Goal: Information Seeking & Learning: Learn about a topic

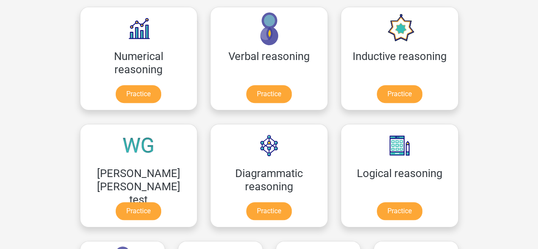
scroll to position [235, 0]
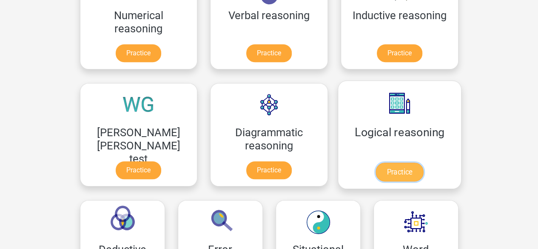
click at [376, 171] on link "Practice" at bounding box center [400, 172] width 48 height 19
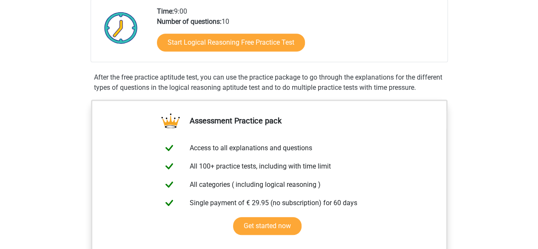
scroll to position [202, 0]
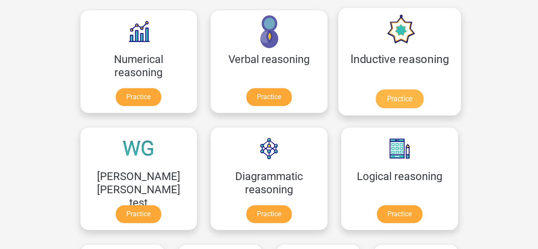
scroll to position [132, 0]
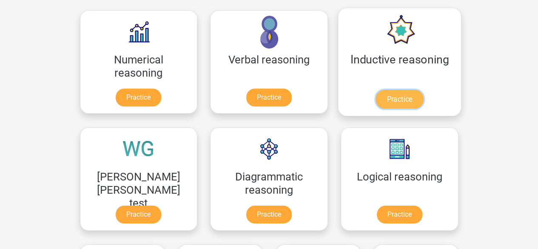
click at [376, 109] on link "Practice" at bounding box center [400, 99] width 48 height 19
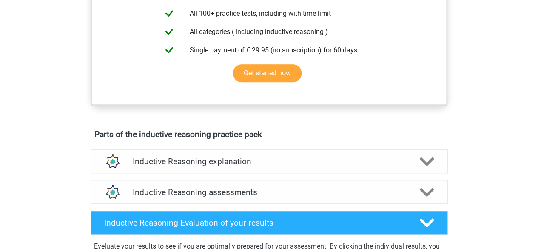
scroll to position [414, 0]
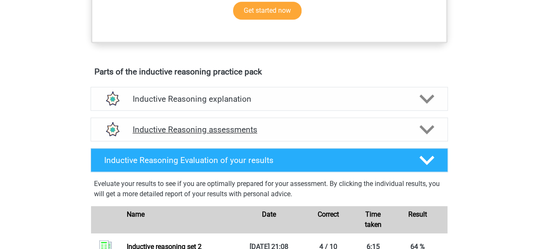
click at [426, 136] on icon at bounding box center [427, 129] width 15 height 15
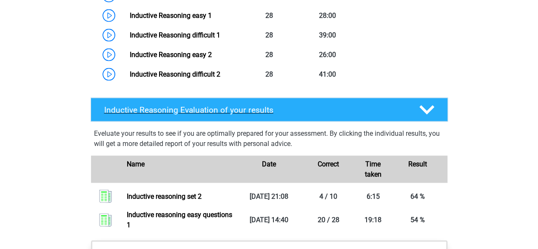
scroll to position [799, 0]
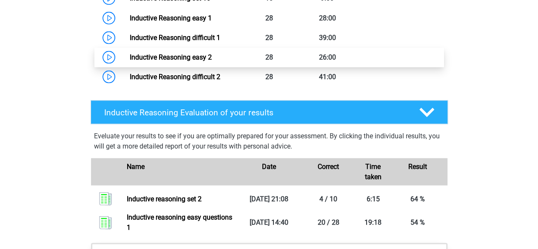
click at [197, 61] on link "Inductive Reasoning easy 2" at bounding box center [171, 57] width 82 height 8
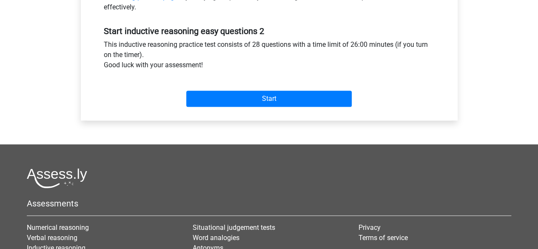
scroll to position [303, 0]
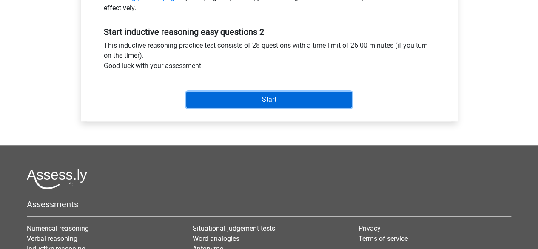
click at [260, 94] on input "Start" at bounding box center [269, 99] width 166 height 16
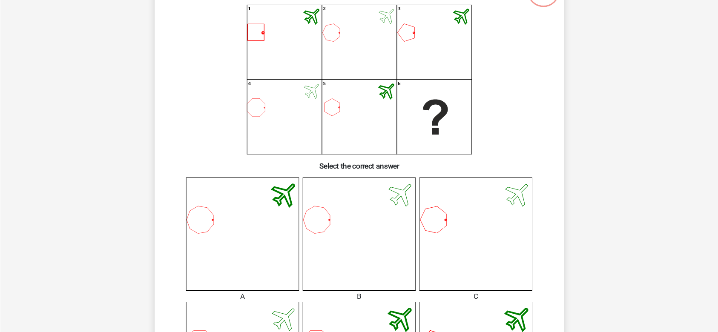
scroll to position [74, 0]
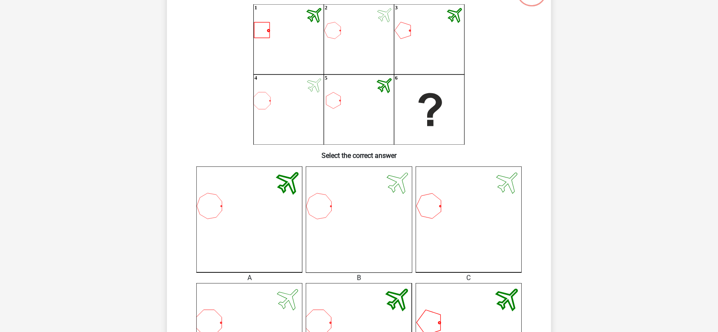
drag, startPoint x: 505, startPoint y: 0, endPoint x: 63, endPoint y: 122, distance: 458.3
click at [63, 122] on div "Go premium Zikri mzikripku2@gmail.com" at bounding box center [359, 330] width 718 height 808
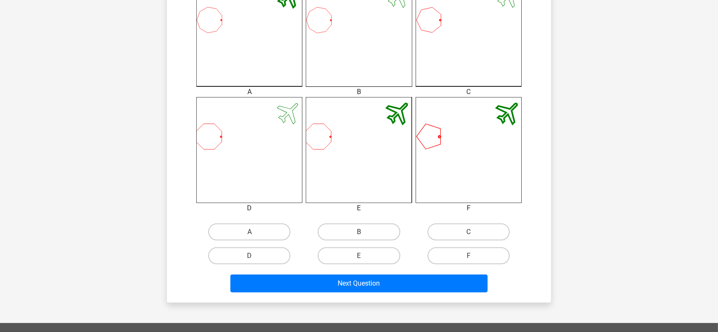
scroll to position [269, 0]
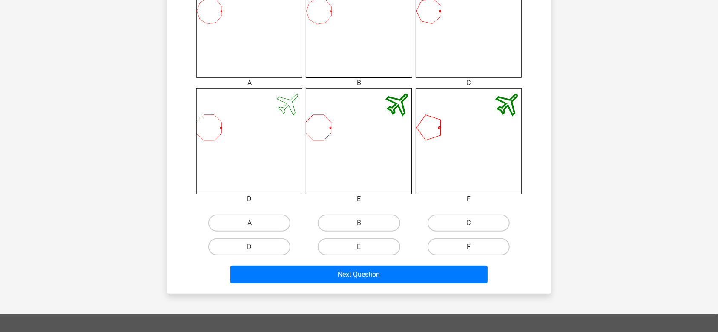
click at [456, 249] on label "F" at bounding box center [468, 246] width 82 height 17
click at [468, 249] on input "F" at bounding box center [471, 250] width 6 height 6
radio input "true"
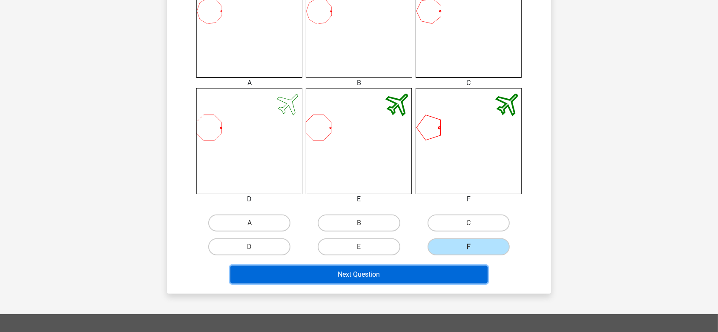
click at [403, 249] on button "Next Question" at bounding box center [358, 275] width 257 height 18
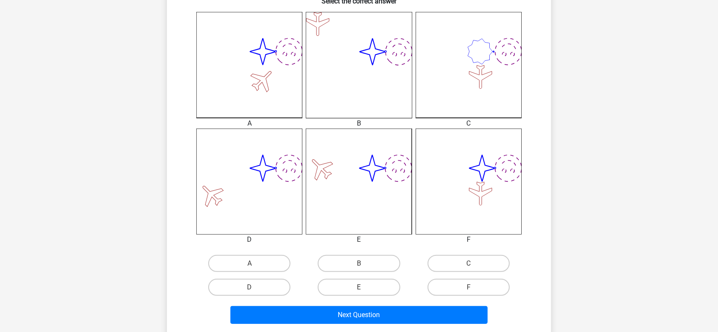
scroll to position [234, 0]
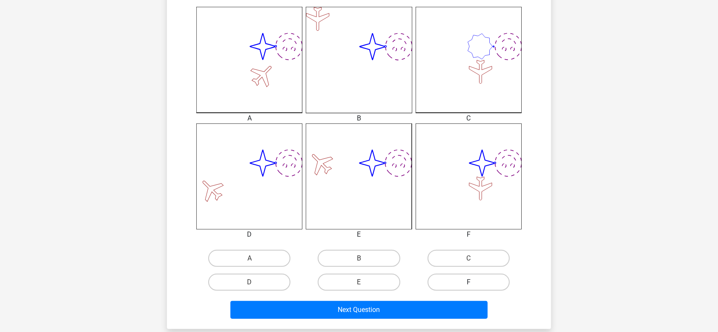
click at [460, 249] on label "F" at bounding box center [468, 282] width 82 height 17
click at [468, 249] on input "F" at bounding box center [471, 285] width 6 height 6
radio input "true"
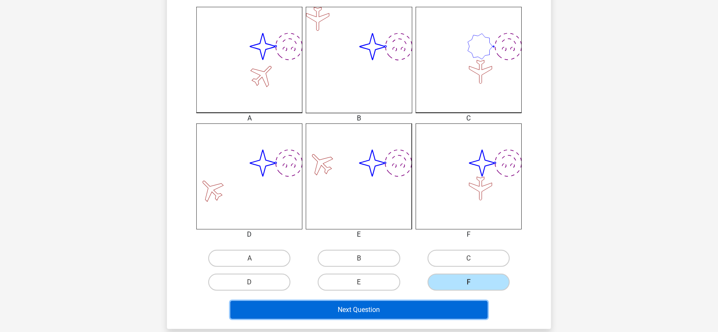
click at [438, 249] on button "Next Question" at bounding box center [358, 310] width 257 height 18
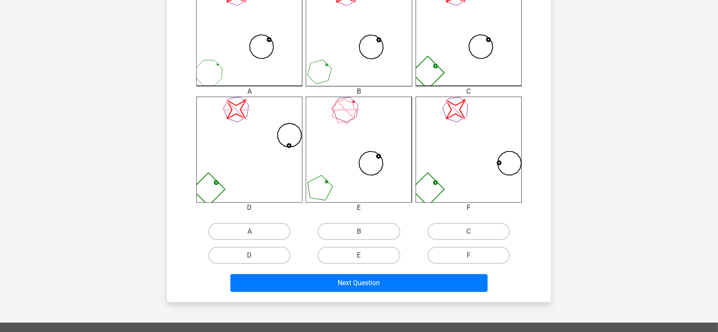
scroll to position [262, 0]
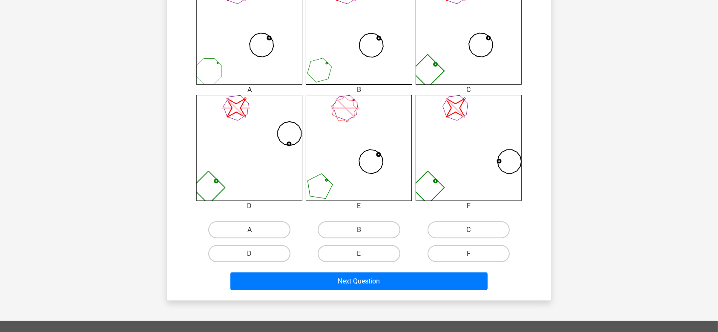
click at [459, 237] on label "C" at bounding box center [468, 229] width 82 height 17
click at [468, 235] on input "C" at bounding box center [471, 233] width 6 height 6
radio input "true"
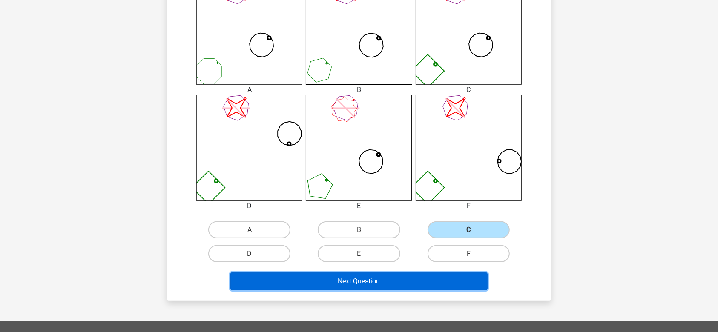
click at [428, 249] on button "Next Question" at bounding box center [358, 281] width 257 height 18
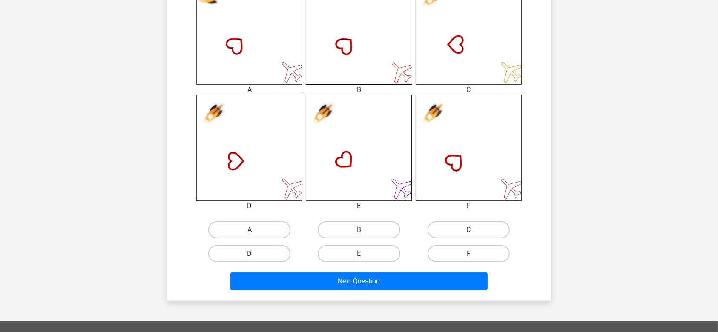
scroll to position [266, 0]
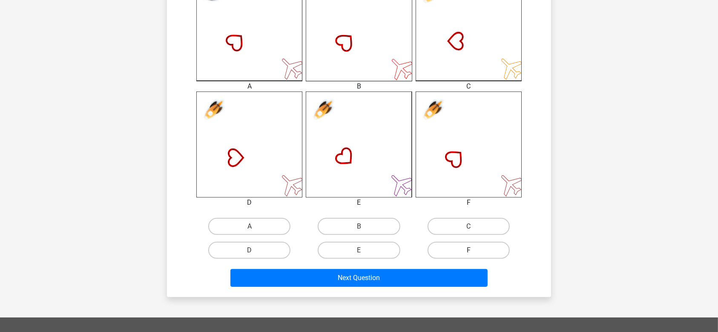
click at [459, 249] on label "F" at bounding box center [468, 250] width 82 height 17
click at [468, 249] on input "F" at bounding box center [471, 253] width 6 height 6
radio input "true"
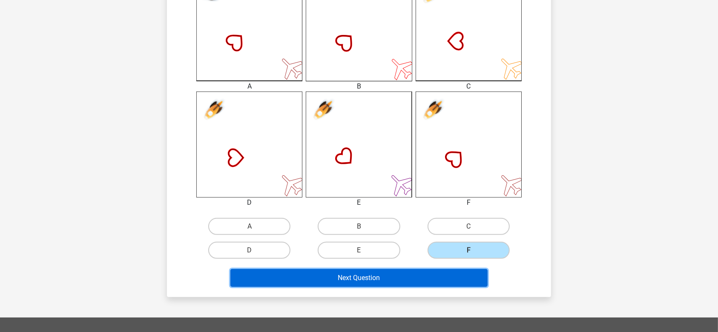
click at [441, 249] on button "Next Question" at bounding box center [358, 278] width 257 height 18
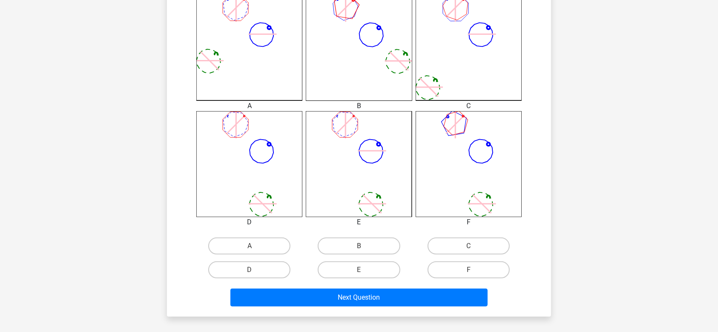
scroll to position [247, 0]
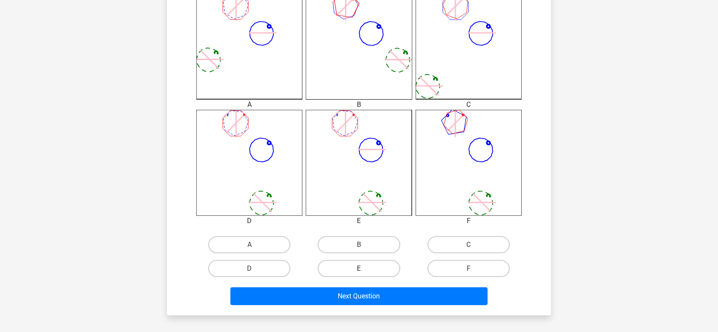
click at [377, 249] on label "E" at bounding box center [358, 268] width 82 height 17
click at [364, 249] on input "E" at bounding box center [362, 272] width 6 height 6
radio input "true"
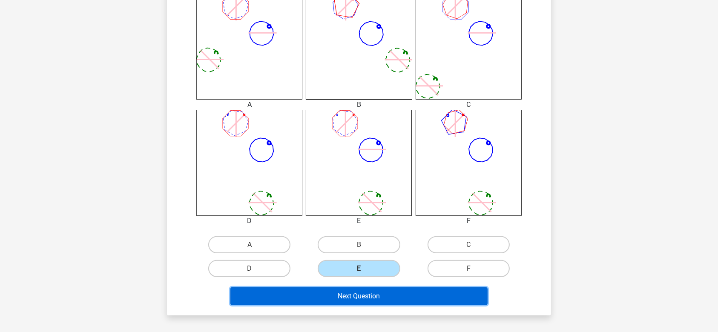
click at [366, 249] on button "Next Question" at bounding box center [358, 296] width 257 height 18
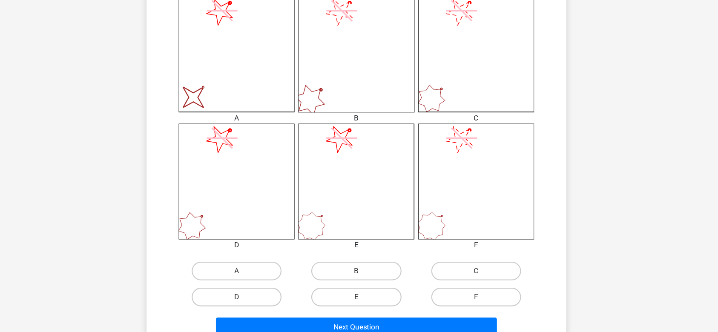
scroll to position [217, 0]
click at [264, 249] on label "A" at bounding box center [249, 275] width 82 height 17
click at [255, 249] on input "A" at bounding box center [252, 278] width 6 height 6
radio input "true"
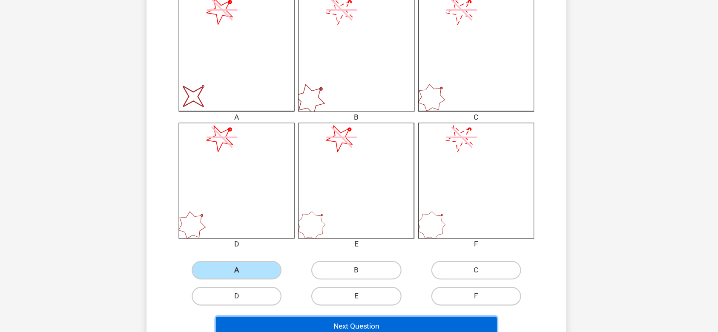
click at [305, 249] on button "Next Question" at bounding box center [358, 327] width 257 height 18
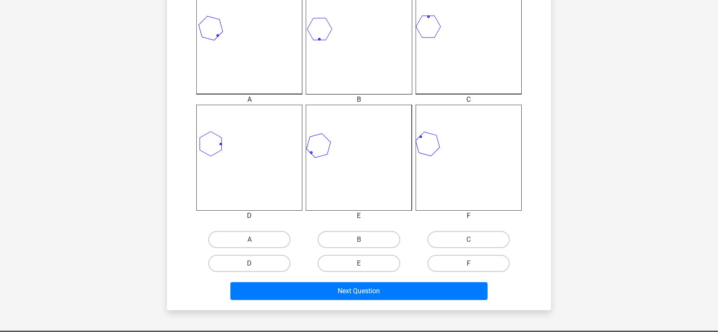
scroll to position [254, 0]
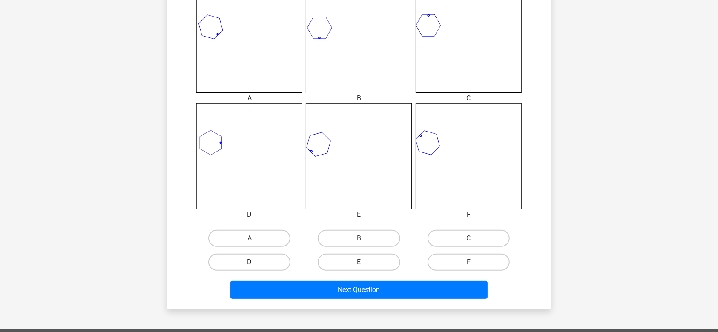
click at [285, 249] on label "D" at bounding box center [249, 262] width 82 height 17
click at [255, 249] on input "D" at bounding box center [252, 265] width 6 height 6
radio input "true"
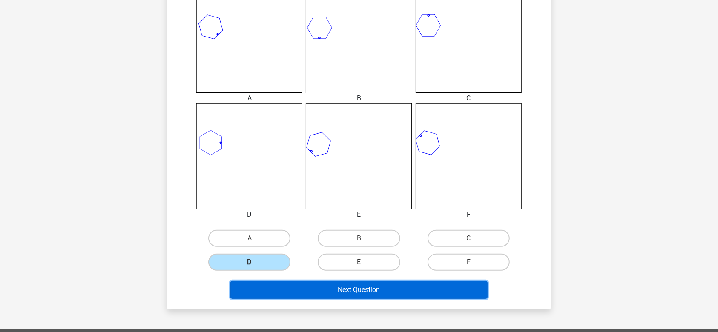
click at [297, 249] on button "Next Question" at bounding box center [358, 290] width 257 height 18
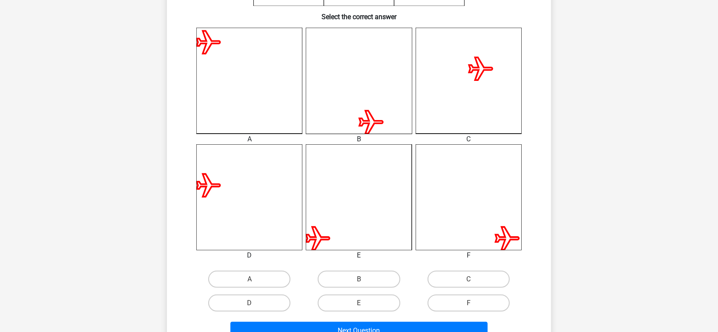
scroll to position [220, 0]
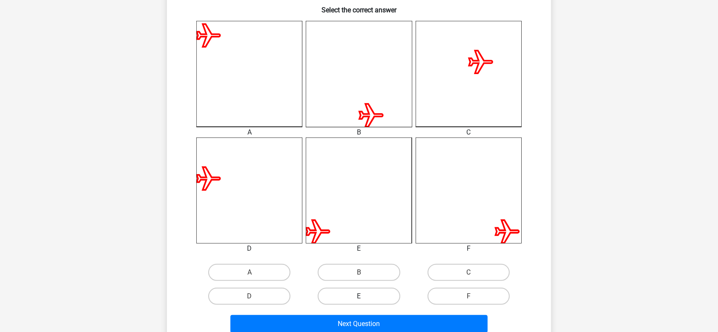
click at [386, 249] on label "E" at bounding box center [358, 296] width 82 height 17
click at [364, 249] on input "E" at bounding box center [362, 299] width 6 height 6
radio input "true"
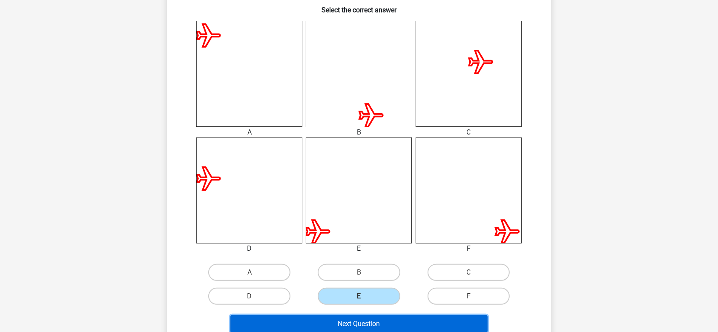
click at [388, 249] on button "Next Question" at bounding box center [358, 324] width 257 height 18
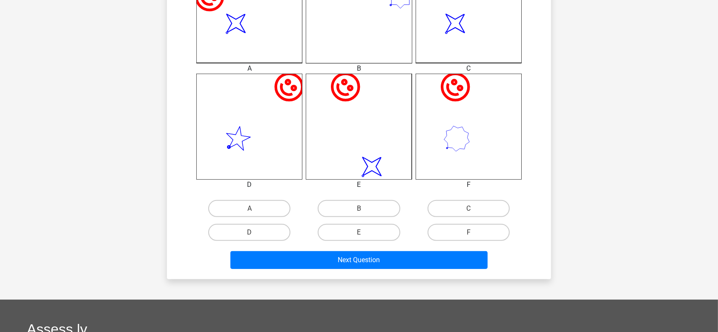
scroll to position [283, 0]
click at [453, 209] on label "C" at bounding box center [468, 208] width 82 height 17
click at [468, 209] on input "C" at bounding box center [471, 212] width 6 height 6
radio input "true"
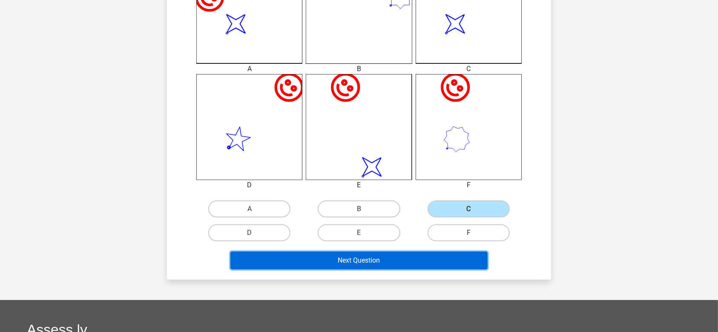
click at [428, 249] on button "Next Question" at bounding box center [358, 261] width 257 height 18
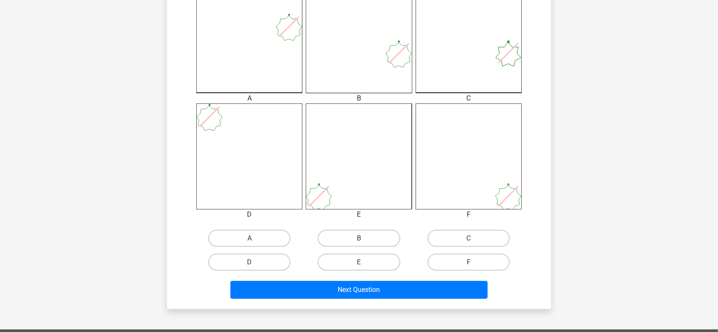
scroll to position [254, 0]
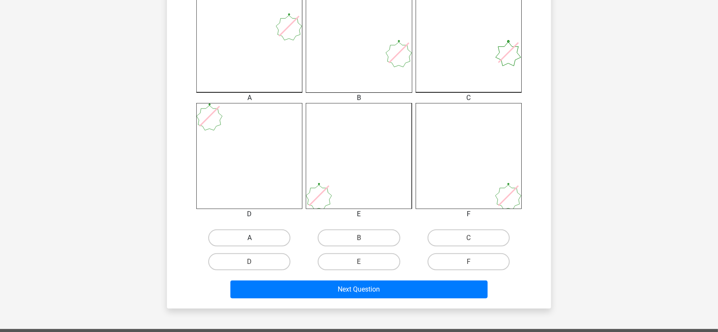
click at [276, 233] on label "A" at bounding box center [249, 237] width 82 height 17
click at [255, 238] on input "A" at bounding box center [252, 241] width 6 height 6
radio input "true"
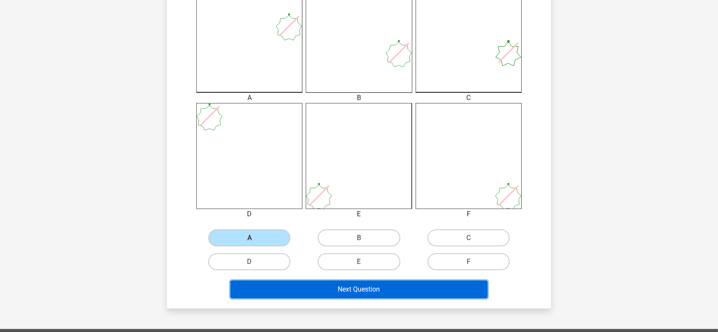
click at [303, 249] on button "Next Question" at bounding box center [358, 289] width 257 height 18
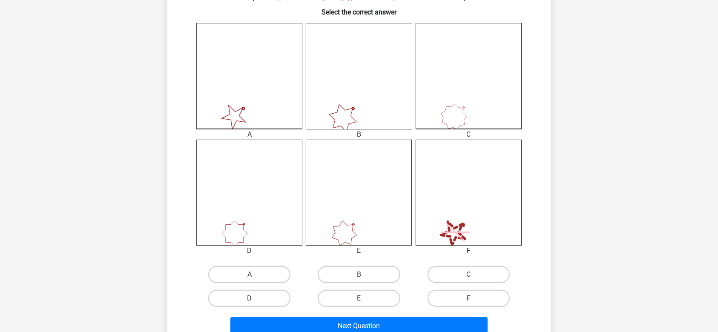
scroll to position [238, 0]
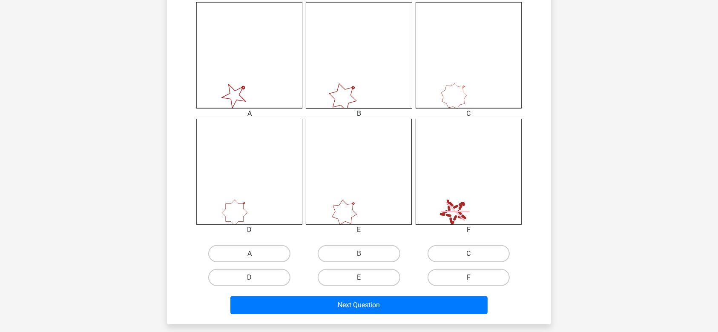
click at [451, 249] on label "C" at bounding box center [468, 253] width 82 height 17
click at [468, 249] on input "C" at bounding box center [471, 257] width 6 height 6
radio input "true"
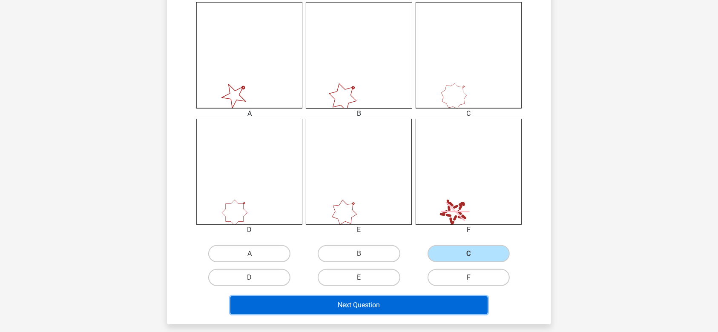
click at [413, 249] on button "Next Question" at bounding box center [358, 305] width 257 height 18
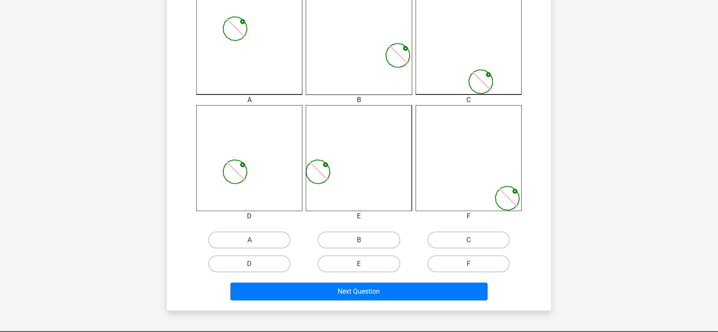
scroll to position [257, 0]
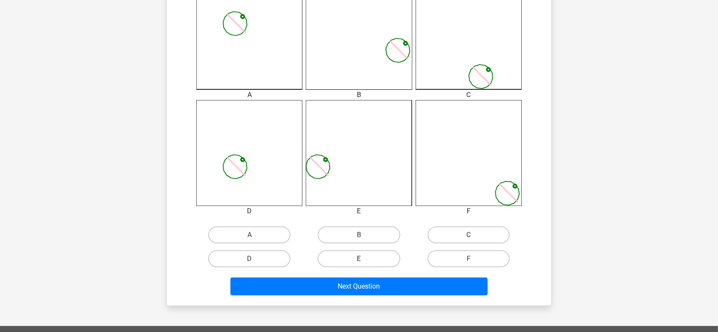
click at [376, 249] on label "E" at bounding box center [358, 258] width 82 height 17
click at [364, 249] on input "E" at bounding box center [362, 262] width 6 height 6
radio input "true"
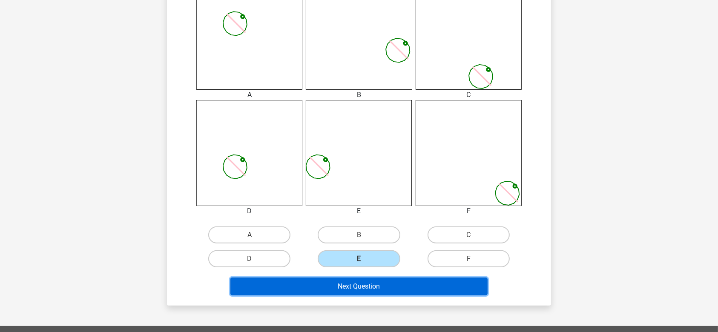
click at [380, 249] on button "Next Question" at bounding box center [358, 286] width 257 height 18
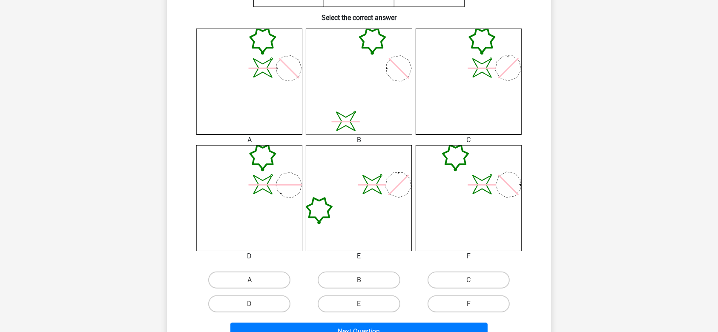
scroll to position [313, 0]
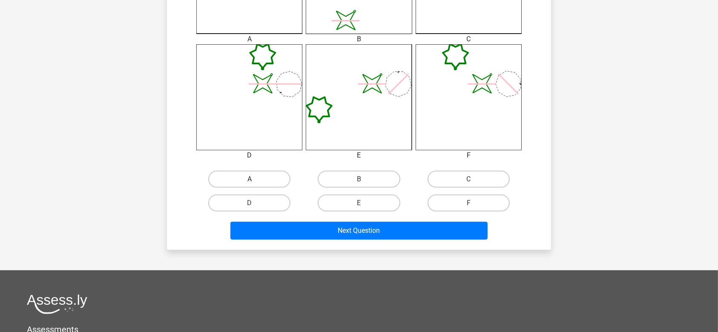
click at [281, 181] on label "A" at bounding box center [249, 179] width 82 height 17
click at [255, 181] on input "A" at bounding box center [252, 182] width 6 height 6
radio input "true"
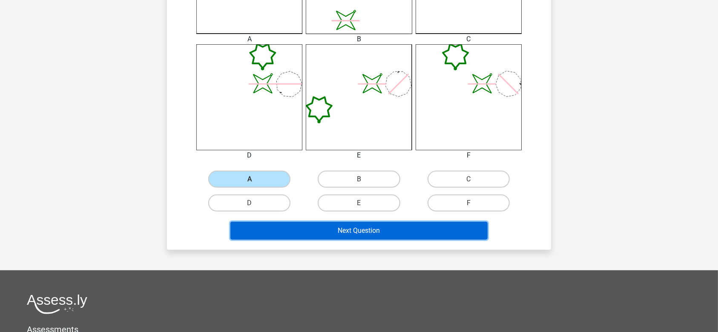
click at [310, 226] on button "Next Question" at bounding box center [358, 231] width 257 height 18
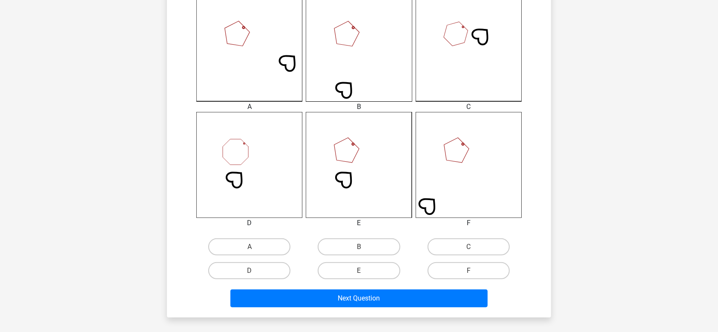
scroll to position [246, 0]
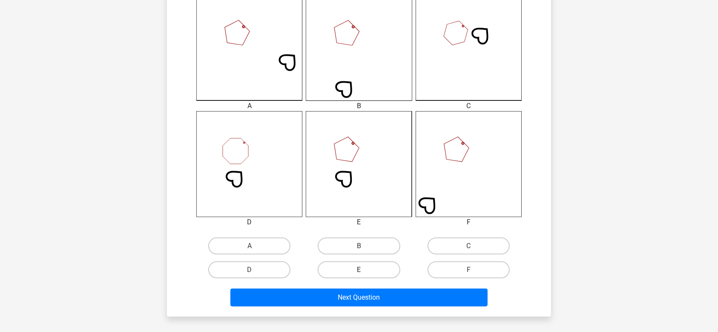
click at [376, 249] on label "E" at bounding box center [358, 269] width 82 height 17
click at [364, 249] on input "E" at bounding box center [362, 273] width 6 height 6
radio input "true"
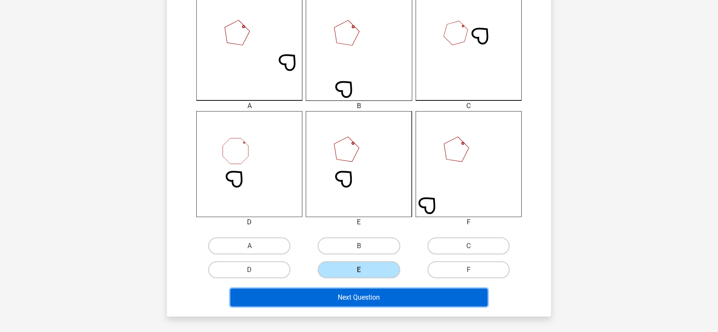
click at [376, 249] on button "Next Question" at bounding box center [358, 298] width 257 height 18
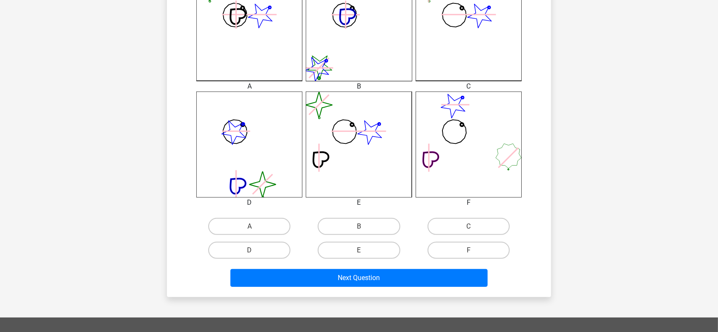
scroll to position [266, 0]
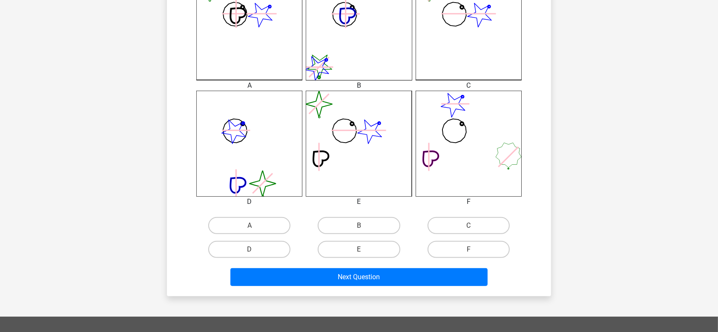
click at [254, 226] on input "A" at bounding box center [252, 229] width 6 height 6
radio input "true"
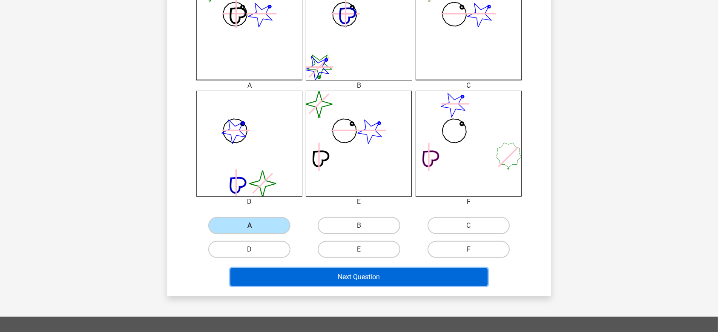
click at [289, 249] on button "Next Question" at bounding box center [358, 277] width 257 height 18
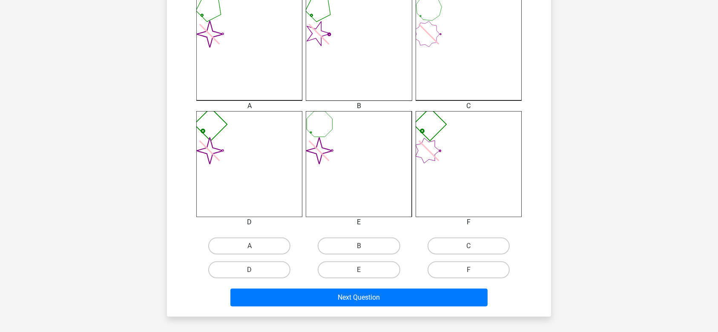
scroll to position [247, 0]
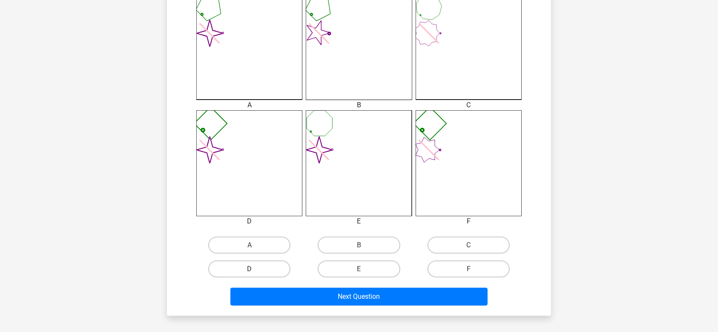
click at [274, 249] on label "D" at bounding box center [249, 268] width 82 height 17
click at [255, 249] on input "D" at bounding box center [252, 272] width 6 height 6
radio input "true"
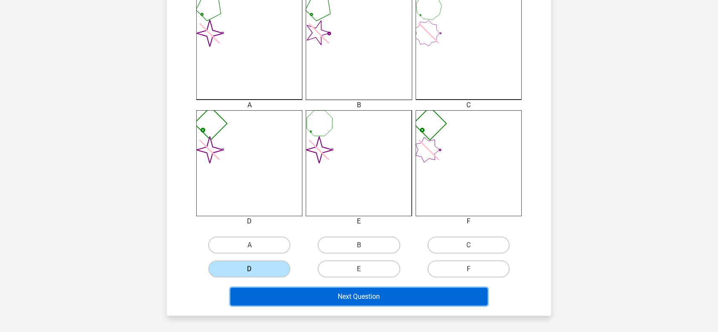
click at [298, 249] on button "Next Question" at bounding box center [358, 297] width 257 height 18
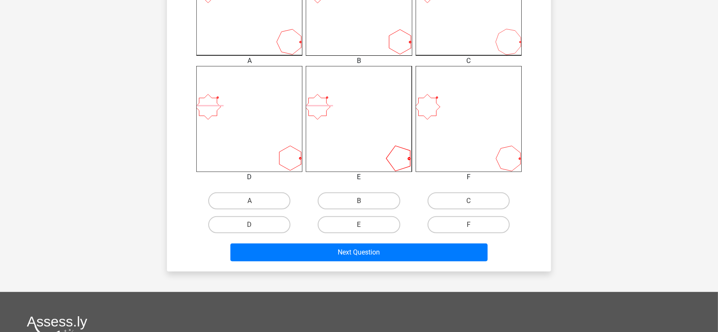
scroll to position [298, 0]
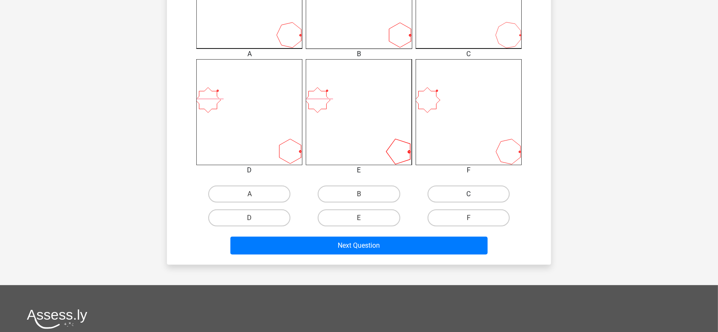
click at [452, 189] on label "C" at bounding box center [468, 194] width 82 height 17
click at [468, 194] on input "C" at bounding box center [471, 197] width 6 height 6
radio input "true"
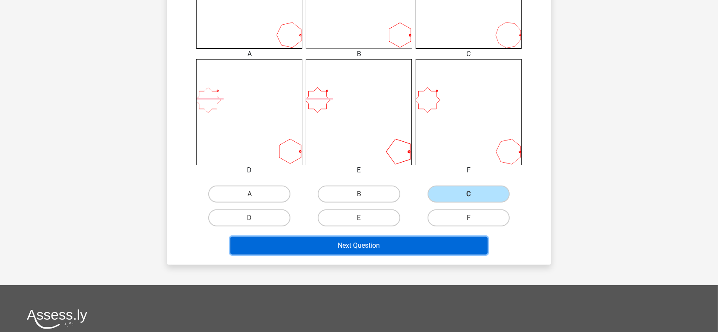
click at [412, 240] on button "Next Question" at bounding box center [358, 246] width 257 height 18
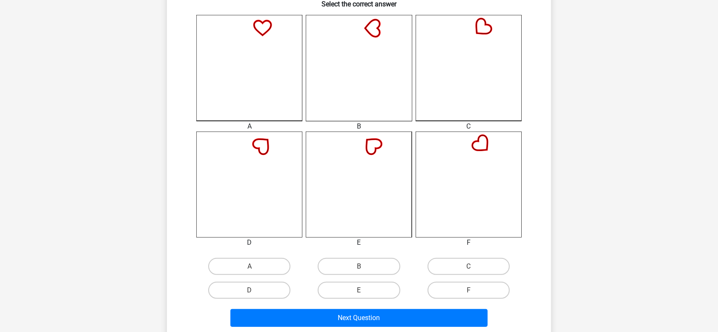
scroll to position [232, 0]
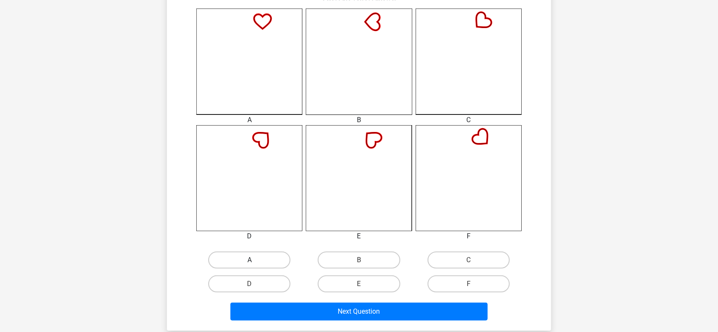
click at [268, 249] on label "A" at bounding box center [249, 260] width 82 height 17
click at [255, 249] on input "A" at bounding box center [252, 263] width 6 height 6
radio input "true"
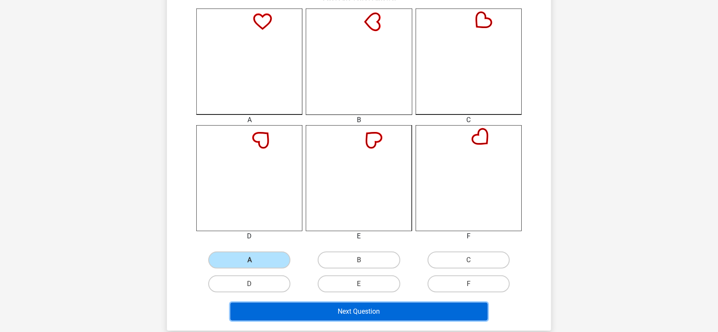
click at [303, 249] on button "Next Question" at bounding box center [358, 312] width 257 height 18
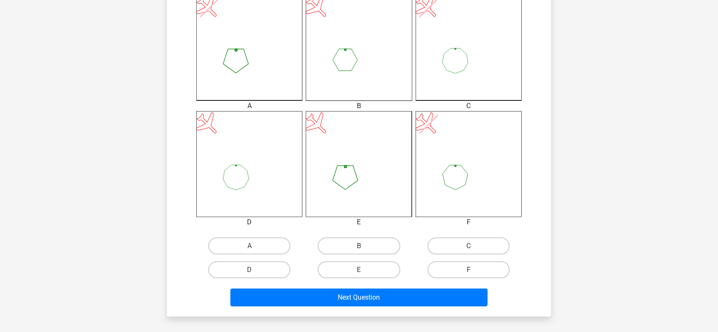
scroll to position [249, 0]
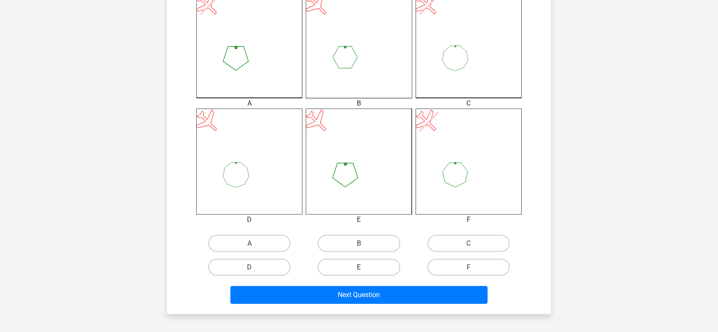
click at [372, 249] on label "E" at bounding box center [358, 267] width 82 height 17
click at [364, 249] on input "E" at bounding box center [362, 270] width 6 height 6
radio input "true"
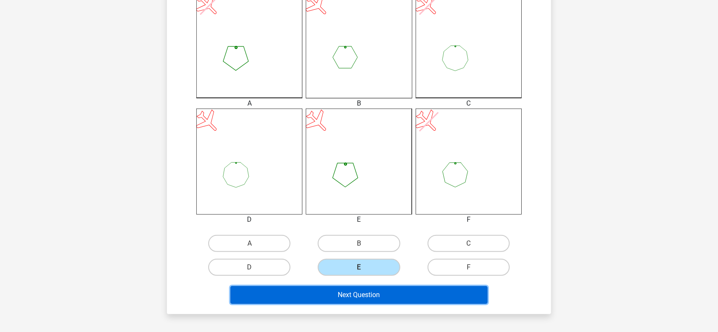
click at [372, 249] on button "Next Question" at bounding box center [358, 295] width 257 height 18
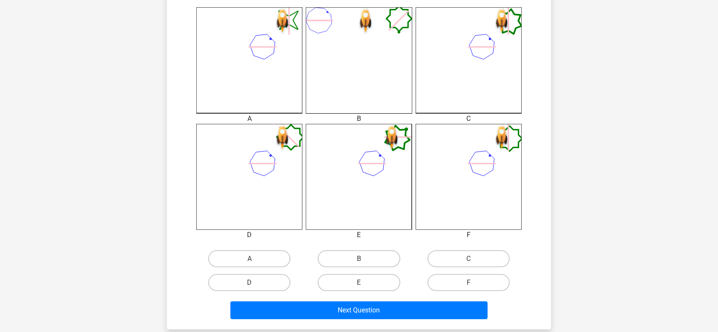
scroll to position [237, 0]
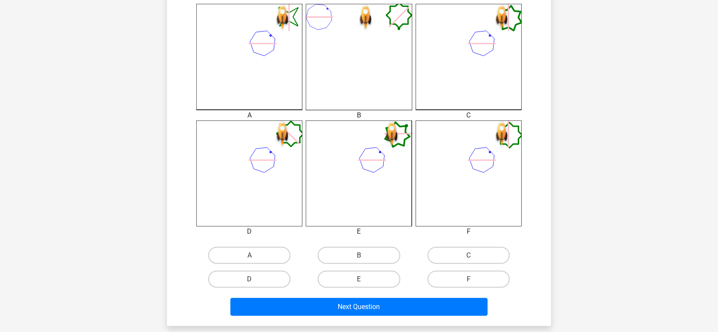
click at [250, 249] on input "A" at bounding box center [252, 258] width 6 height 6
radio input "true"
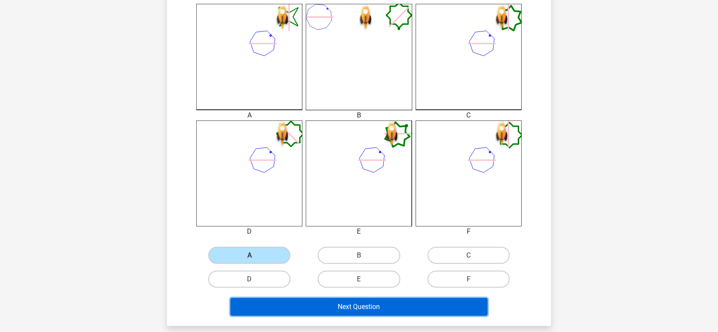
click at [286, 249] on button "Next Question" at bounding box center [358, 307] width 257 height 18
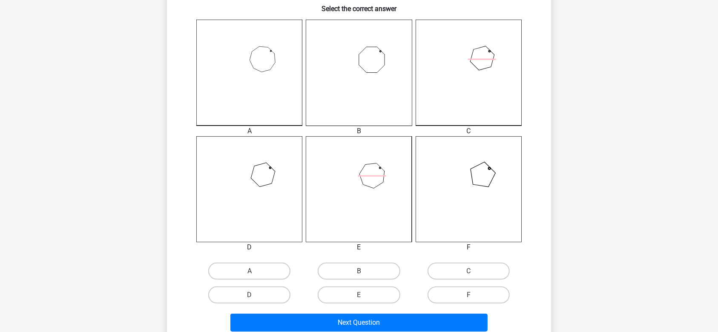
scroll to position [221, 0]
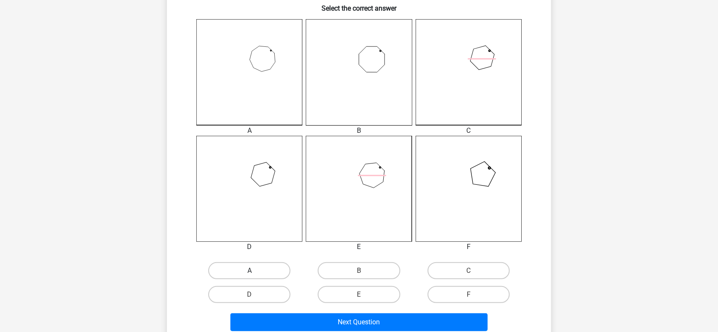
click at [279, 249] on label "A" at bounding box center [249, 270] width 82 height 17
click at [255, 249] on input "A" at bounding box center [252, 274] width 6 height 6
radio input "true"
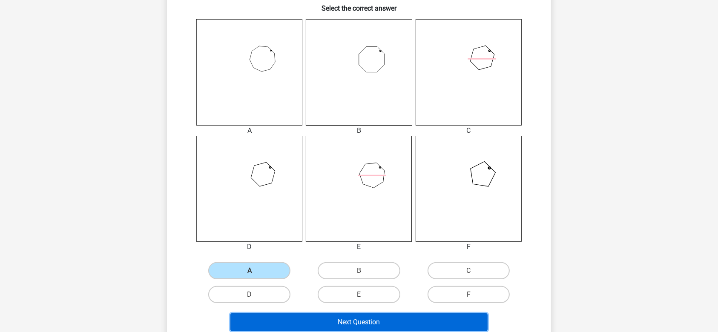
click at [312, 249] on button "Next Question" at bounding box center [358, 322] width 257 height 18
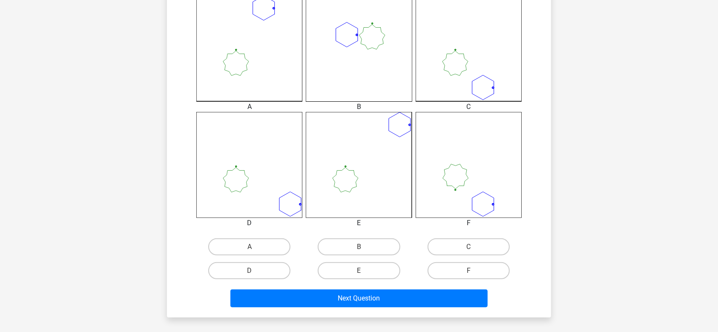
scroll to position [246, 0]
click at [456, 240] on label "C" at bounding box center [468, 246] width 82 height 17
click at [468, 246] on input "C" at bounding box center [471, 249] width 6 height 6
radio input "true"
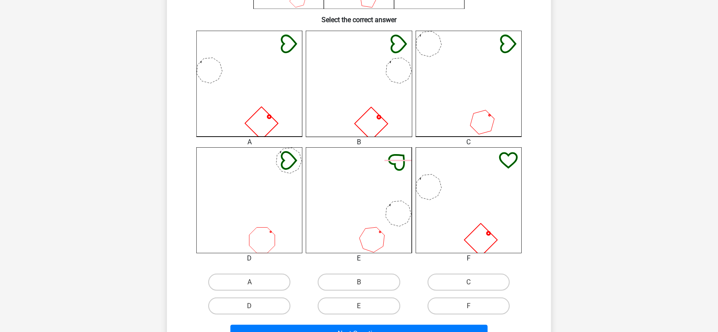
scroll to position [215, 0]
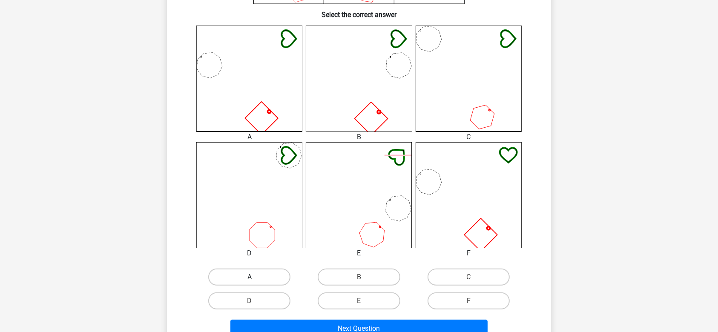
click at [245, 272] on label "A" at bounding box center [249, 277] width 82 height 17
click at [249, 277] on input "A" at bounding box center [252, 280] width 6 height 6
radio input "true"
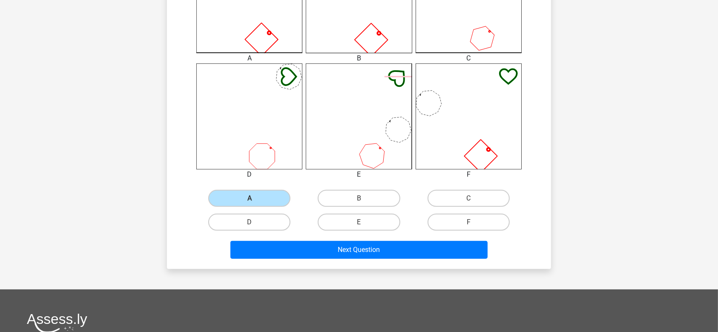
scroll to position [294, 0]
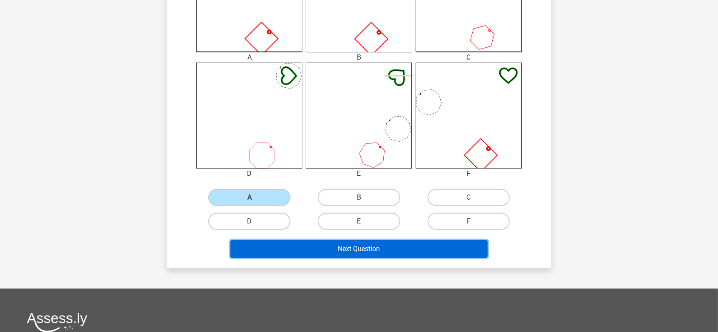
click at [374, 251] on button "Next Question" at bounding box center [358, 249] width 257 height 18
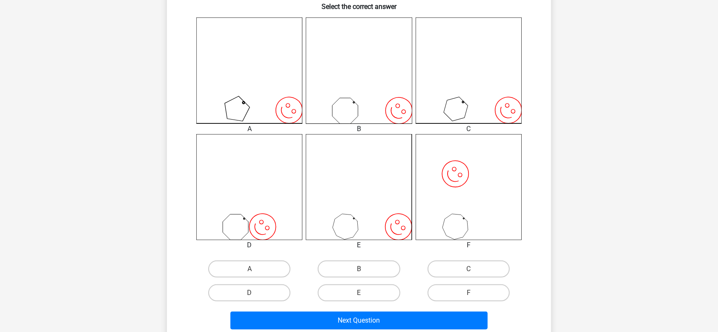
scroll to position [223, 0]
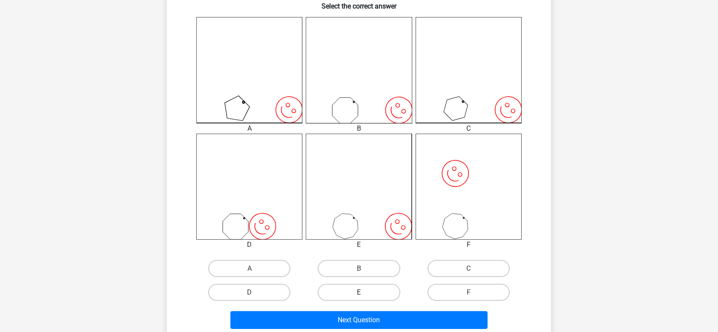
click at [368, 290] on label "E" at bounding box center [358, 292] width 82 height 17
click at [364, 292] on input "E" at bounding box center [362, 295] width 6 height 6
radio input "true"
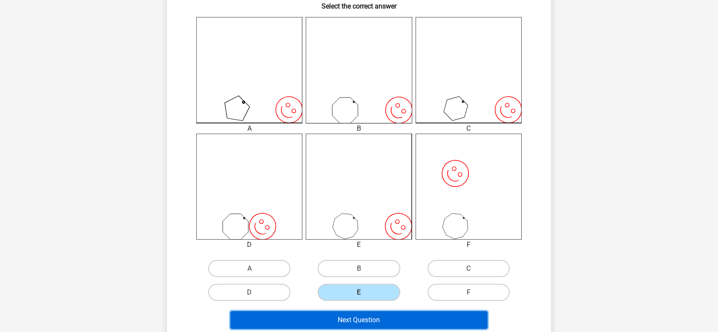
click at [366, 317] on button "Next Question" at bounding box center [358, 320] width 257 height 18
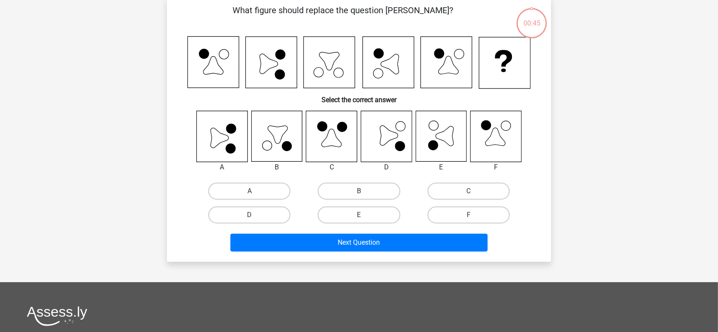
scroll to position [39, 0]
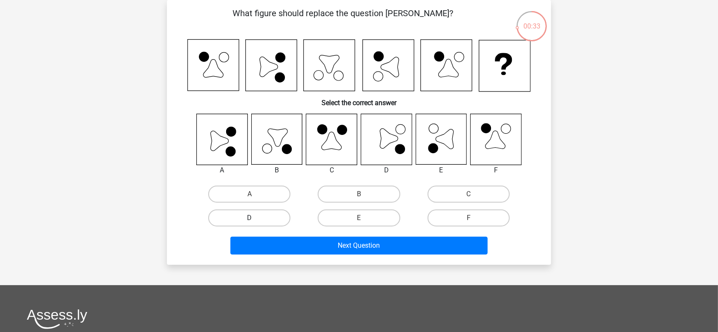
click at [280, 218] on label "D" at bounding box center [249, 217] width 82 height 17
click at [255, 218] on input "D" at bounding box center [252, 221] width 6 height 6
radio input "true"
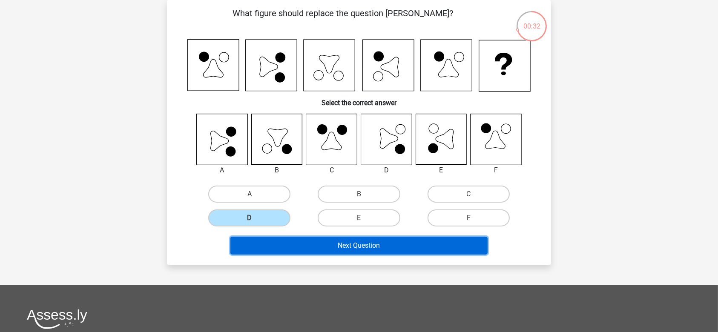
click at [305, 247] on button "Next Question" at bounding box center [358, 246] width 257 height 18
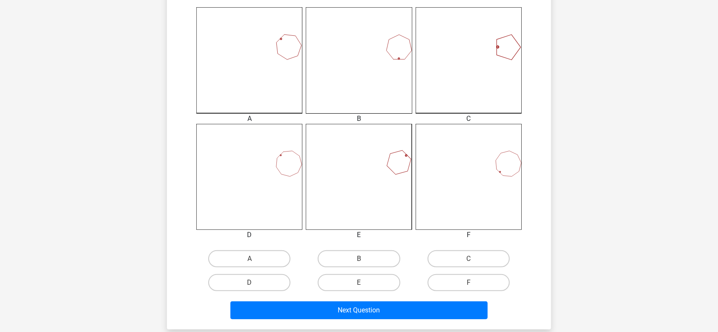
scroll to position [234, 0]
click at [272, 254] on label "A" at bounding box center [249, 258] width 82 height 17
click at [255, 258] on input "A" at bounding box center [252, 261] width 6 height 6
radio input "true"
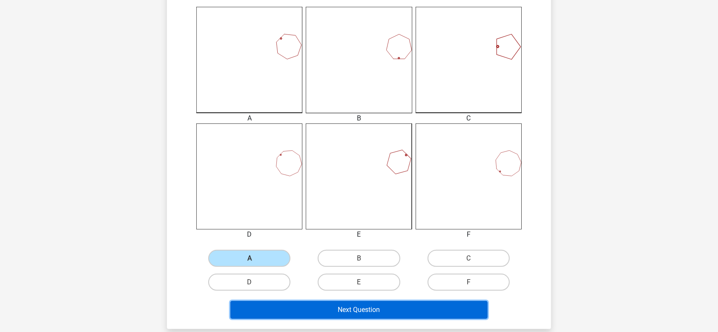
click at [314, 304] on button "Next Question" at bounding box center [358, 310] width 257 height 18
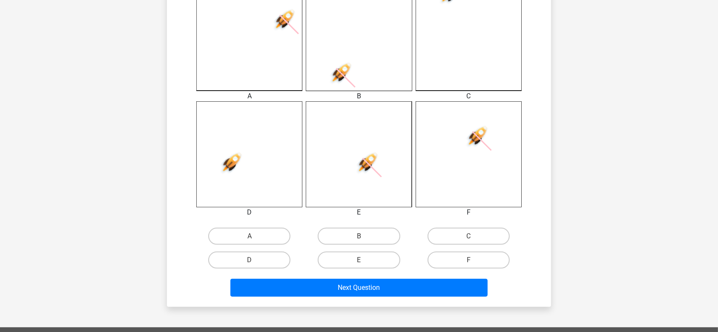
scroll to position [257, 0]
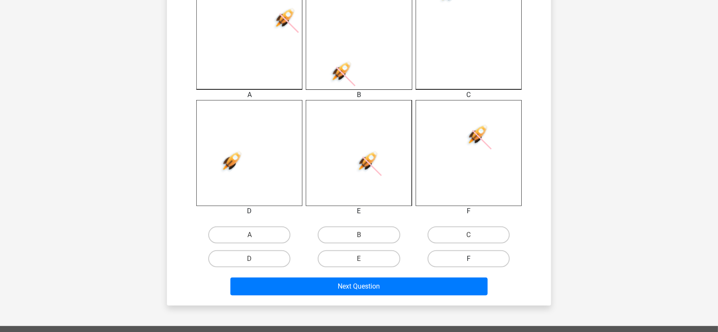
click at [456, 260] on label "F" at bounding box center [468, 258] width 82 height 17
click at [468, 260] on input "F" at bounding box center [471, 262] width 6 height 6
radio input "true"
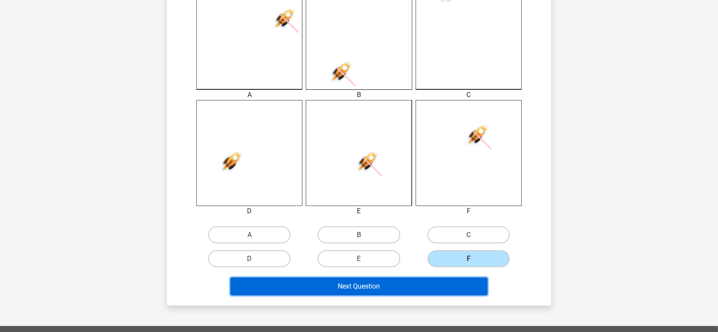
click at [443, 281] on button "Next Question" at bounding box center [358, 286] width 257 height 18
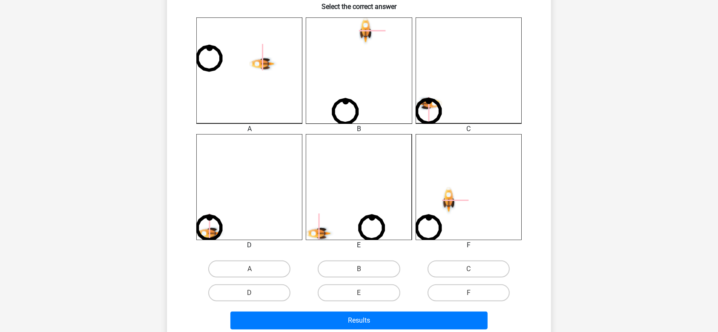
scroll to position [225, 0]
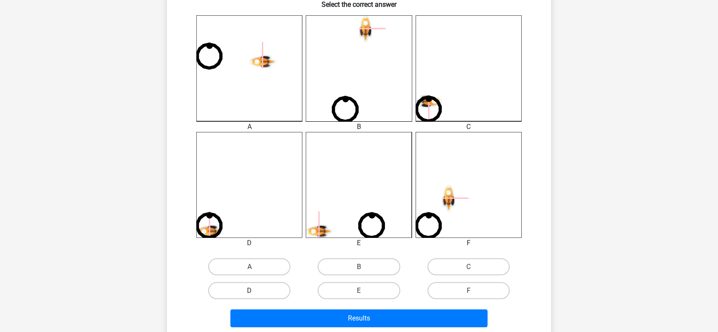
click at [246, 295] on label "D" at bounding box center [249, 290] width 82 height 17
click at [249, 295] on input "D" at bounding box center [252, 294] width 6 height 6
radio input "true"
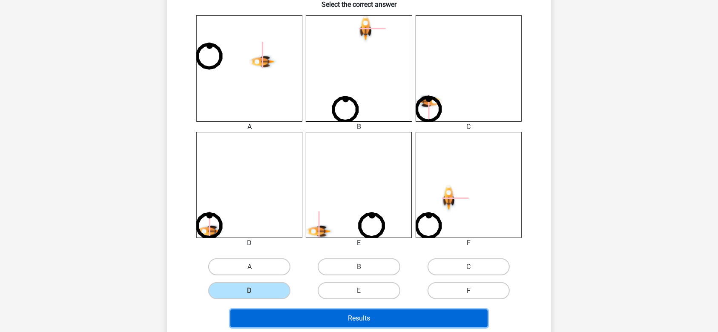
click at [271, 321] on button "Results" at bounding box center [358, 318] width 257 height 18
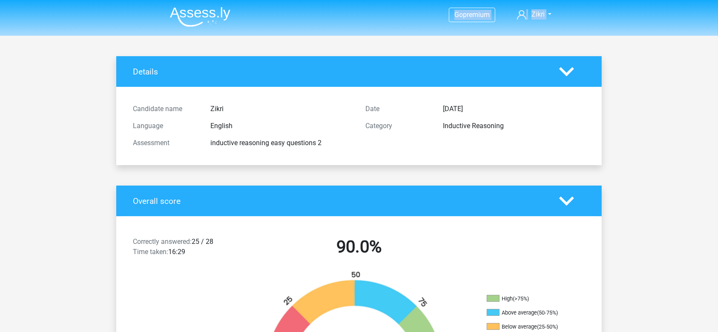
drag, startPoint x: 184, startPoint y: 6, endPoint x: 211, endPoint y: 19, distance: 29.7
click at [211, 13] on img at bounding box center [200, 17] width 60 height 20
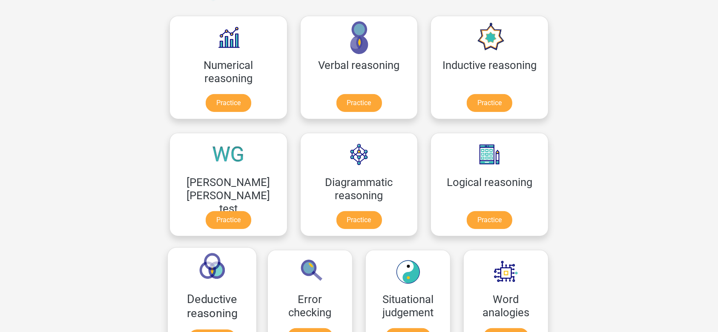
scroll to position [127, 0]
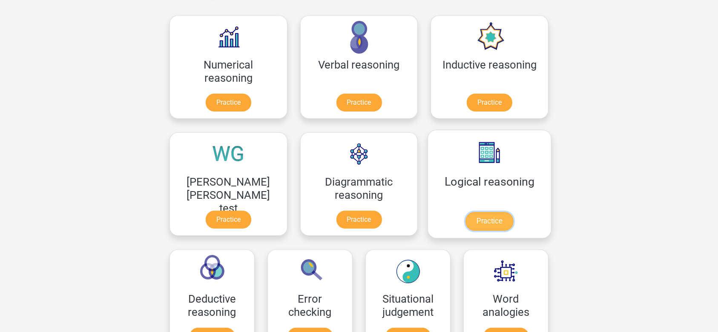
click at [465, 216] on link "Practice" at bounding box center [489, 221] width 48 height 19
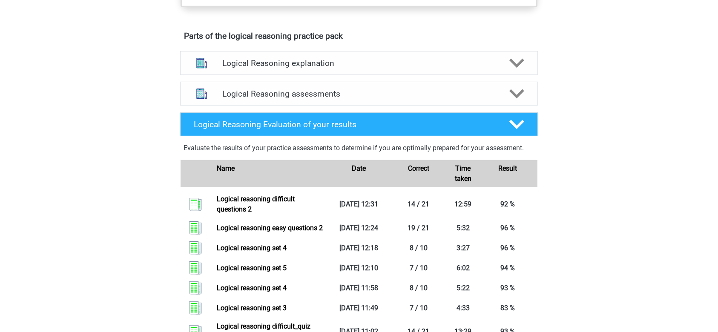
scroll to position [448, 0]
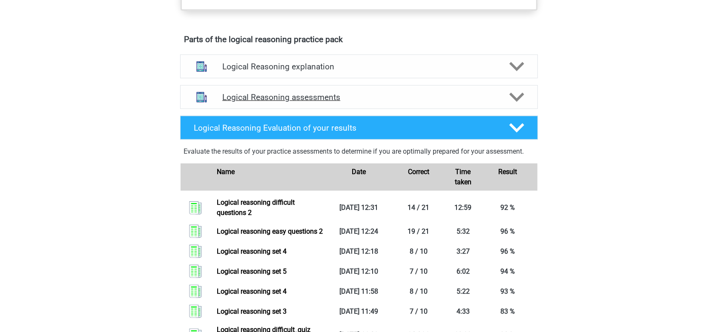
click at [521, 102] on polygon at bounding box center [516, 97] width 15 height 9
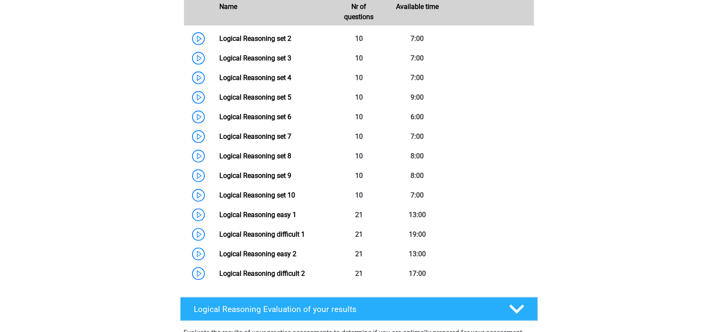
scroll to position [603, 0]
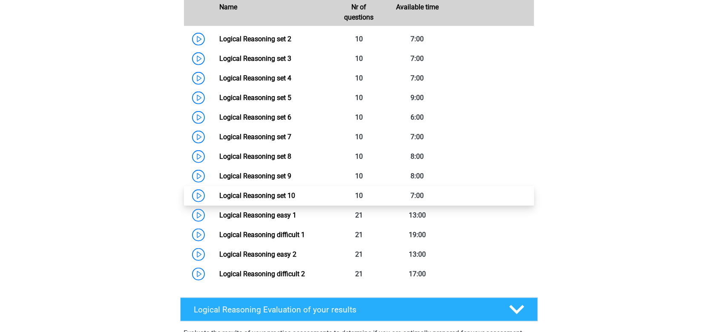
click at [286, 200] on link "Logical Reasoning set 10" at bounding box center [257, 196] width 76 height 8
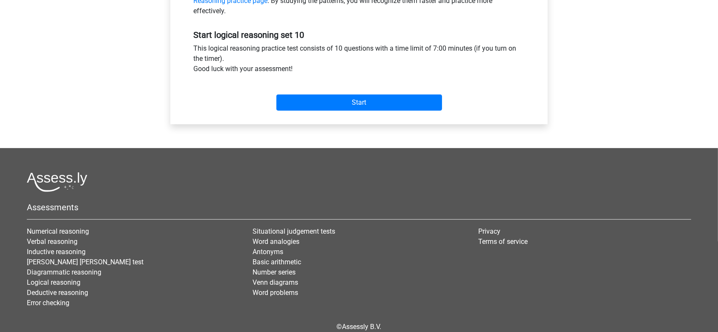
scroll to position [310, 0]
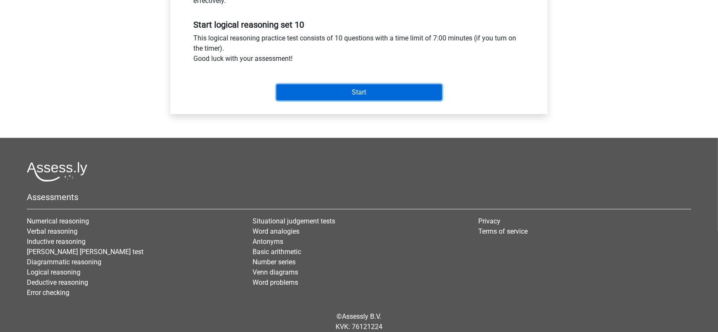
click at [410, 87] on input "Start" at bounding box center [359, 92] width 166 height 16
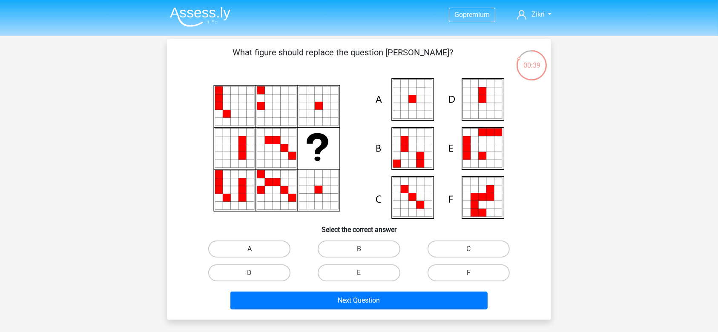
click at [269, 248] on label "A" at bounding box center [249, 248] width 82 height 17
click at [255, 249] on input "A" at bounding box center [252, 252] width 6 height 6
radio input "true"
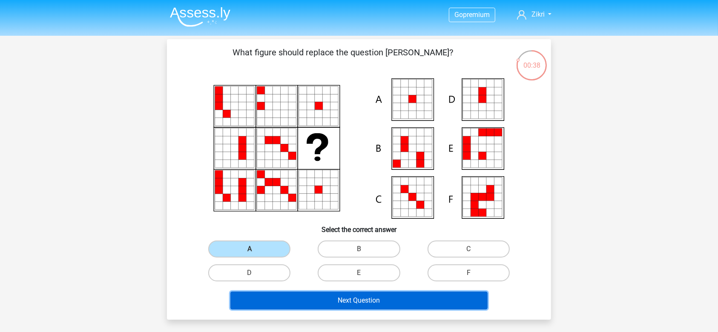
click at [333, 303] on button "Next Question" at bounding box center [358, 301] width 257 height 18
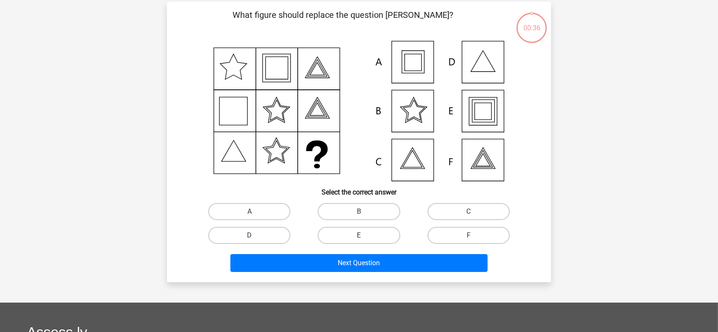
scroll to position [39, 0]
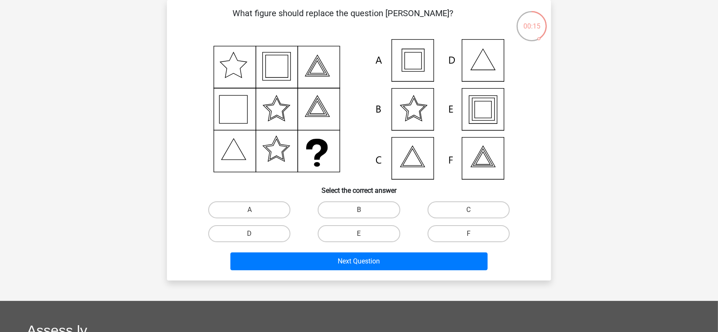
click at [254, 211] on input "A" at bounding box center [252, 213] width 6 height 6
radio input "true"
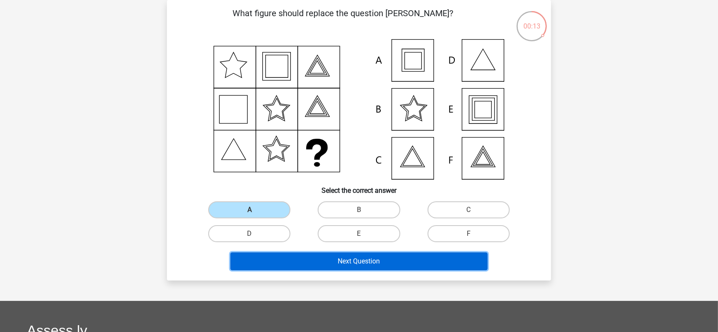
click at [288, 257] on button "Next Question" at bounding box center [358, 261] width 257 height 18
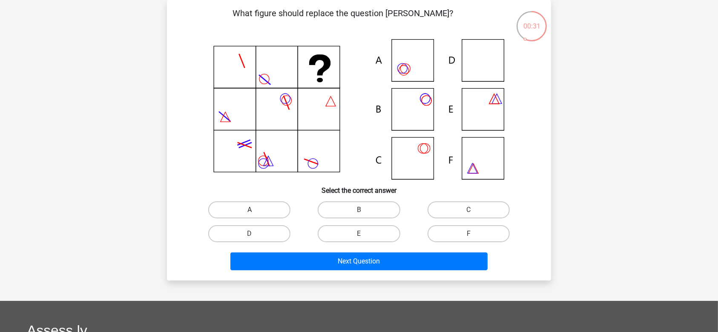
click at [249, 208] on label "A" at bounding box center [249, 209] width 82 height 17
click at [249, 210] on input "A" at bounding box center [252, 213] width 6 height 6
radio input "true"
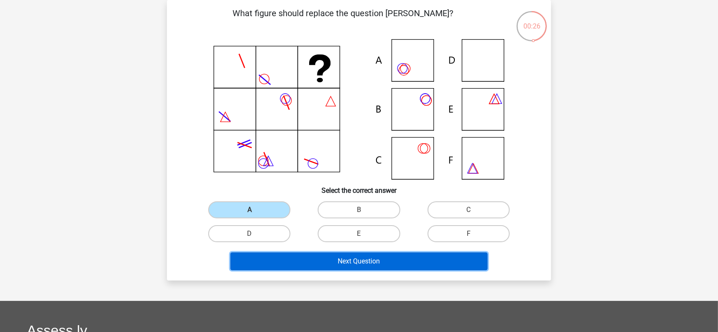
click at [332, 263] on button "Next Question" at bounding box center [358, 261] width 257 height 18
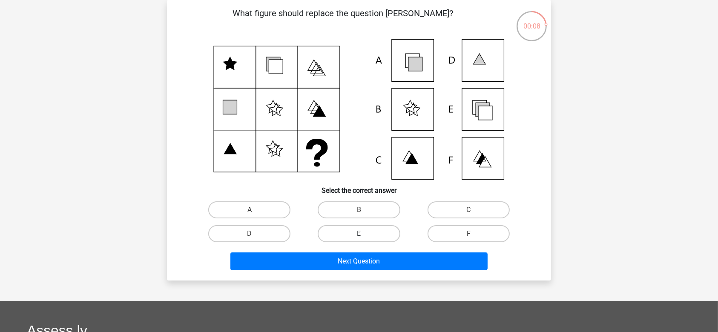
click at [371, 231] on label "E" at bounding box center [358, 233] width 82 height 17
click at [364, 234] on input "E" at bounding box center [362, 237] width 6 height 6
radio input "true"
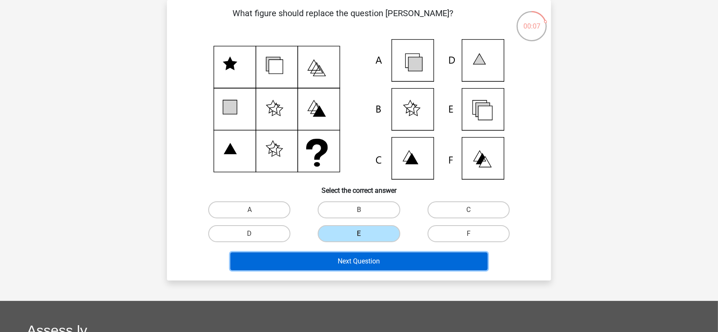
click at [371, 263] on button "Next Question" at bounding box center [358, 261] width 257 height 18
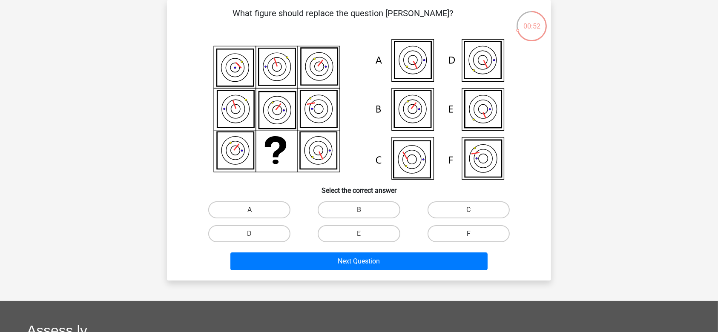
click at [463, 233] on label "F" at bounding box center [468, 233] width 82 height 17
click at [468, 234] on input "F" at bounding box center [471, 237] width 6 height 6
radio input "true"
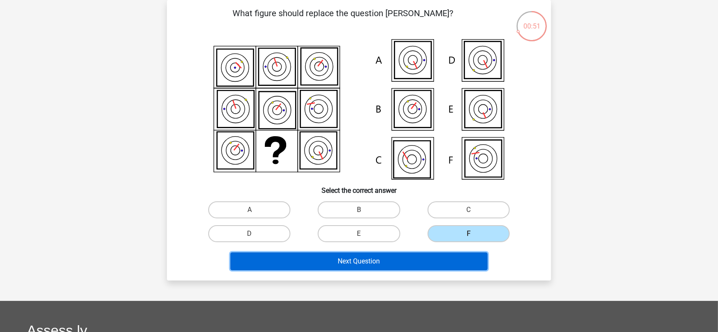
click at [425, 264] on button "Next Question" at bounding box center [358, 261] width 257 height 18
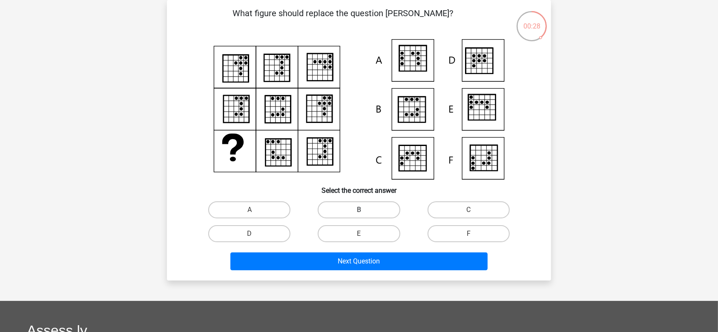
click at [374, 210] on label "B" at bounding box center [358, 209] width 82 height 17
click at [364, 210] on input "B" at bounding box center [362, 213] width 6 height 6
radio input "true"
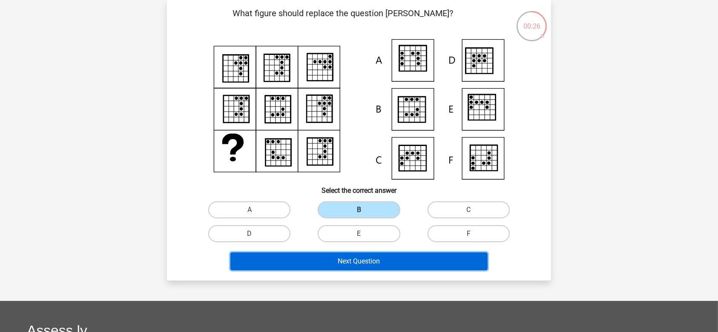
click at [355, 262] on button "Next Question" at bounding box center [358, 261] width 257 height 18
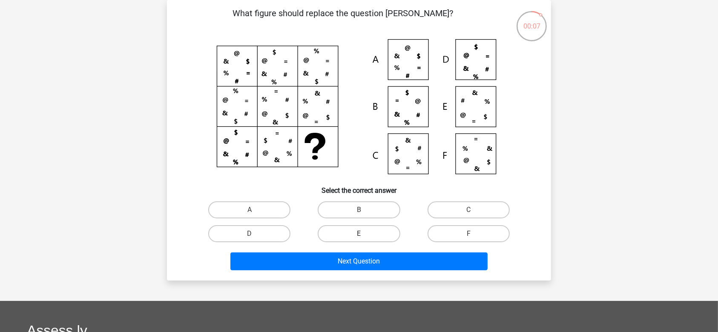
click at [380, 235] on label "E" at bounding box center [358, 233] width 82 height 17
click at [364, 235] on input "E" at bounding box center [362, 237] width 6 height 6
radio input "true"
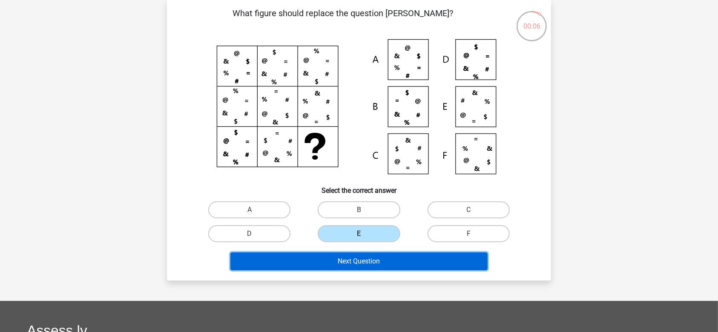
click at [376, 262] on button "Next Question" at bounding box center [358, 261] width 257 height 18
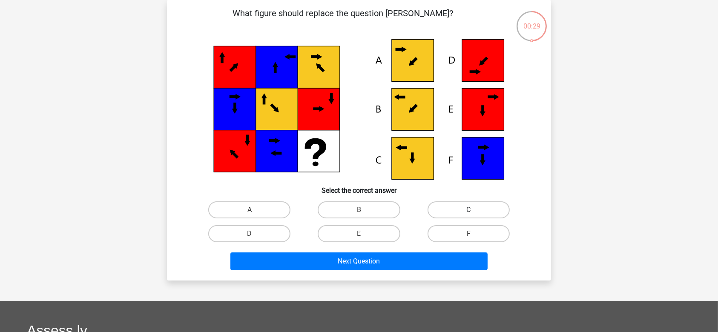
click at [466, 212] on label "C" at bounding box center [468, 209] width 82 height 17
click at [468, 212] on input "C" at bounding box center [471, 213] width 6 height 6
radio input "true"
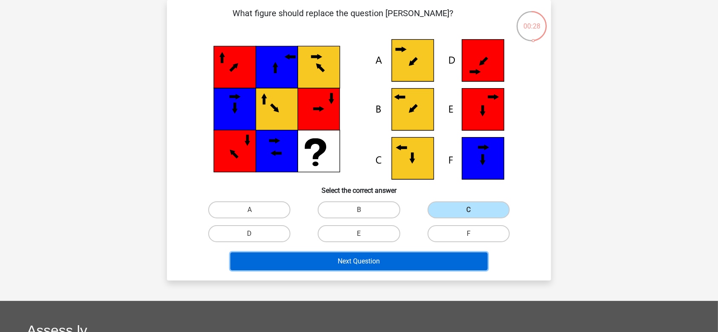
click at [414, 260] on button "Next Question" at bounding box center [358, 261] width 257 height 18
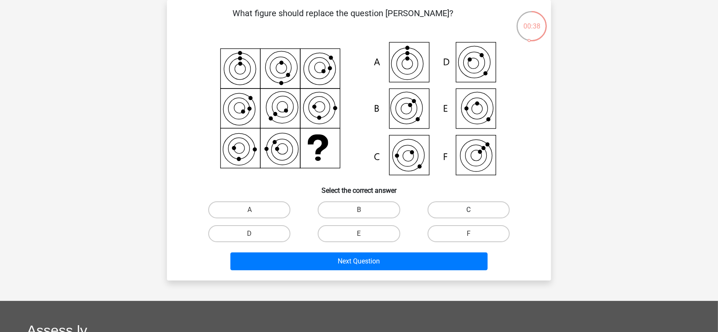
click at [457, 212] on label "C" at bounding box center [468, 209] width 82 height 17
click at [468, 212] on input "C" at bounding box center [471, 213] width 6 height 6
radio input "true"
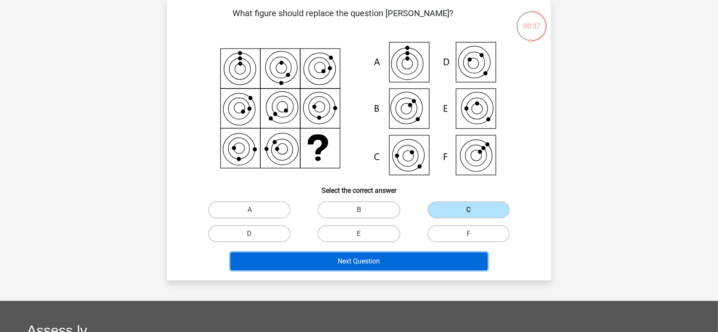
click at [415, 260] on button "Next Question" at bounding box center [358, 261] width 257 height 18
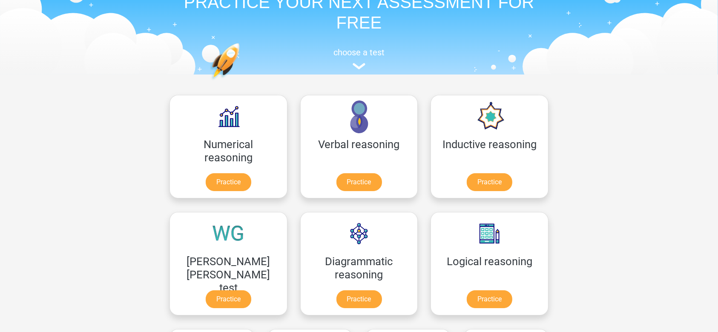
scroll to position [51, 0]
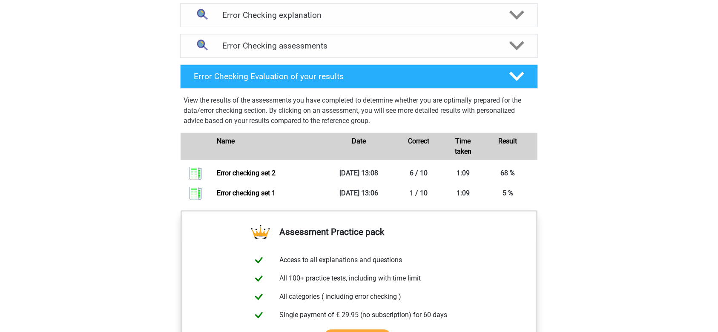
scroll to position [500, 0]
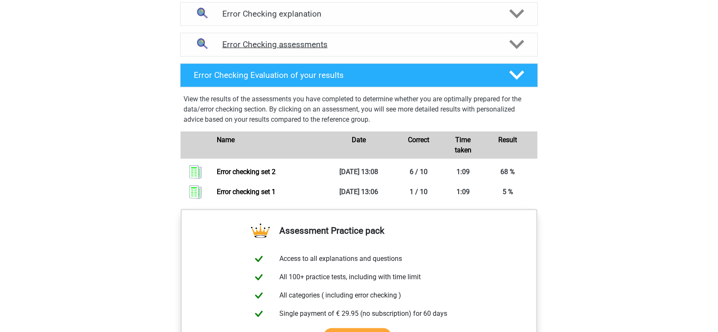
click at [515, 46] on polygon at bounding box center [516, 44] width 15 height 9
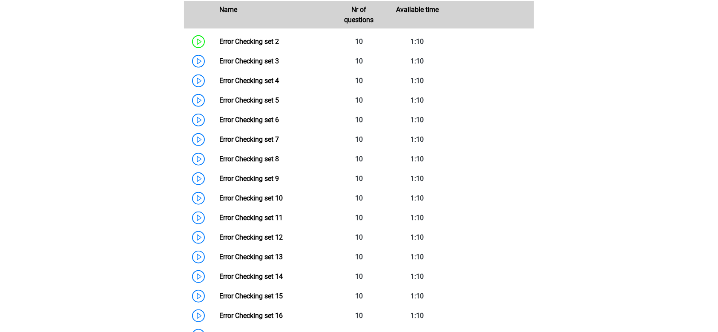
scroll to position [597, 0]
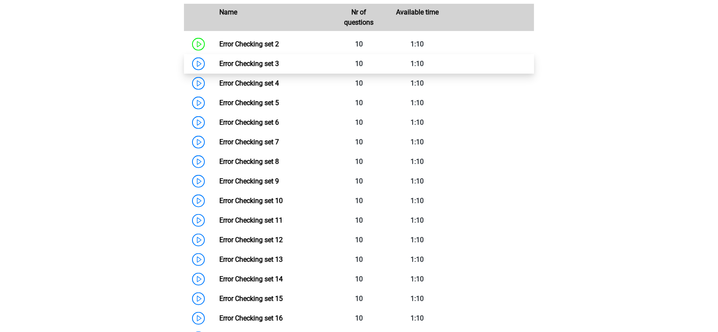
click at [279, 65] on link "Error Checking set 3" at bounding box center [249, 64] width 60 height 8
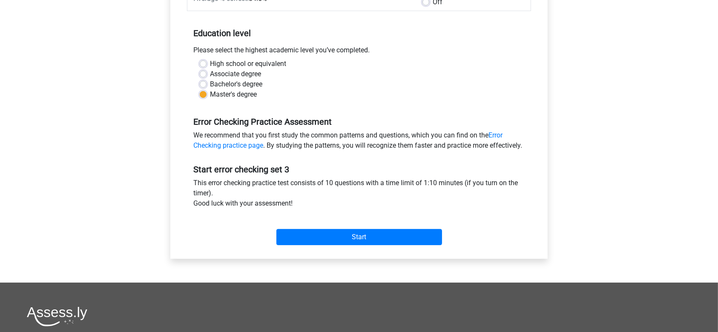
scroll to position [157, 0]
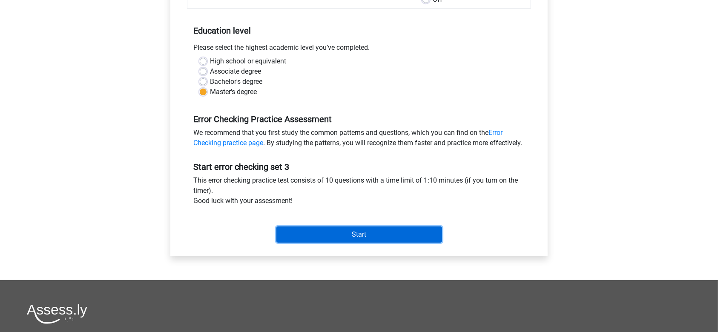
click at [372, 243] on input "Start" at bounding box center [359, 234] width 166 height 16
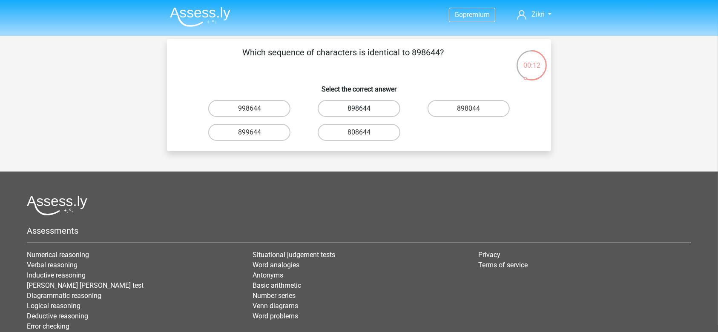
click at [373, 107] on label "898644" at bounding box center [358, 108] width 82 height 17
click at [364, 109] on input "898644" at bounding box center [362, 112] width 6 height 6
radio input "true"
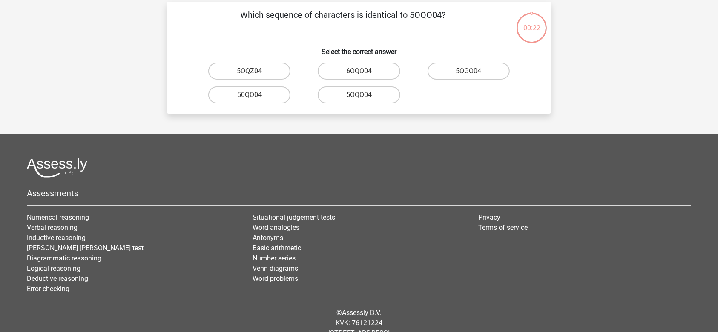
scroll to position [39, 0]
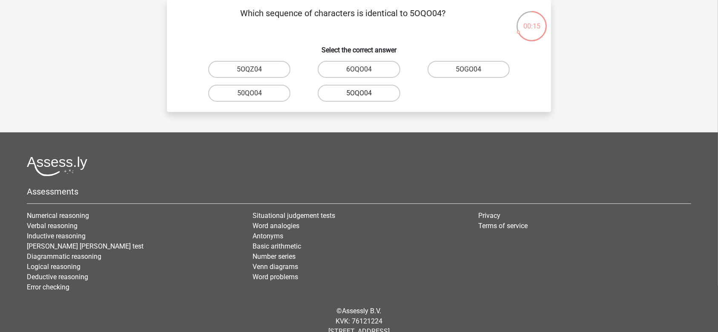
click at [362, 91] on label "5OQO04" at bounding box center [358, 93] width 82 height 17
click at [362, 93] on input "5OQO04" at bounding box center [362, 96] width 6 height 6
radio input "true"
click at [368, 94] on label "NV9Z80" at bounding box center [358, 93] width 82 height 17
click at [364, 94] on input "NV9Z80" at bounding box center [362, 96] width 6 height 6
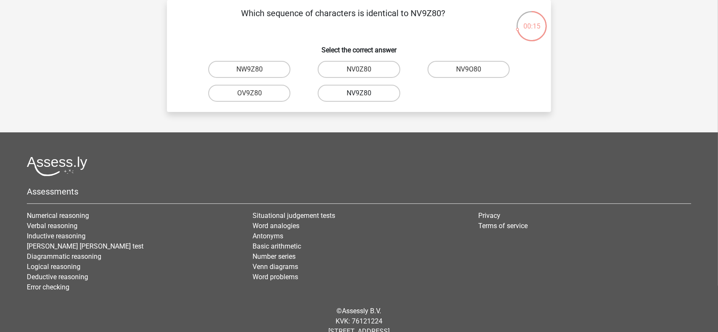
radio input "true"
click at [260, 94] on label "0UA594" at bounding box center [249, 93] width 82 height 17
click at [255, 94] on input "0UA594" at bounding box center [252, 96] width 6 height 6
radio input "true"
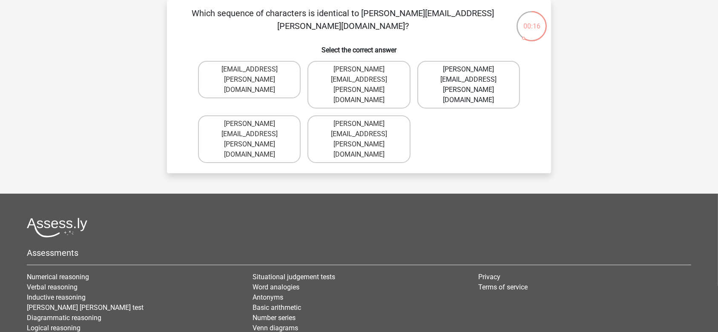
click at [473, 66] on label "[PERSON_NAME][EMAIL_ADDRESS][PERSON_NAME][DOMAIN_NAME]" at bounding box center [468, 85] width 103 height 48
click at [473, 69] on input "[PERSON_NAME][EMAIL_ADDRESS][PERSON_NAME][DOMAIN_NAME]" at bounding box center [471, 72] width 6 height 6
radio input "true"
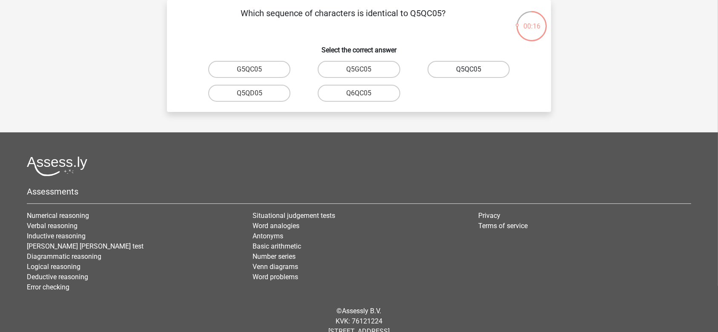
click at [447, 70] on label "Q5QC05" at bounding box center [468, 69] width 82 height 17
click at [468, 70] on input "Q5QC05" at bounding box center [471, 72] width 6 height 6
radio input "true"
click at [267, 68] on label "08WZS5" at bounding box center [249, 69] width 82 height 17
click at [255, 69] on input "08WZS5" at bounding box center [252, 72] width 6 height 6
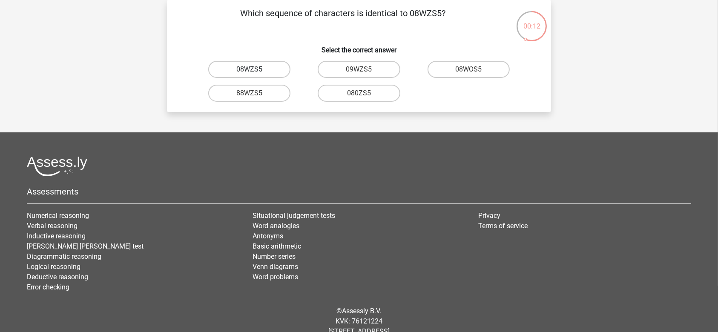
radio input "true"
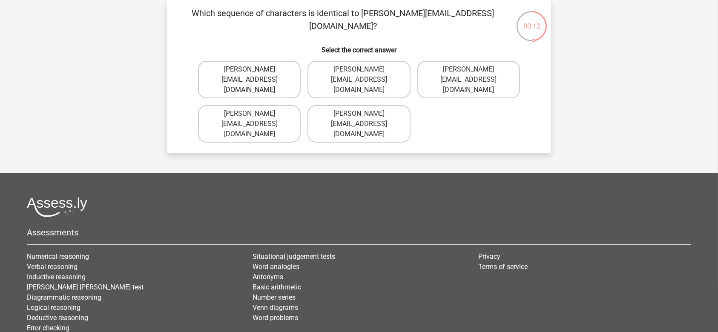
click at [275, 71] on label "Eduard-Mead@joinmail.co.uk" at bounding box center [249, 79] width 103 height 37
click at [255, 71] on input "Eduard-Mead@joinmail.co.uk" at bounding box center [252, 72] width 6 height 6
radio input "true"
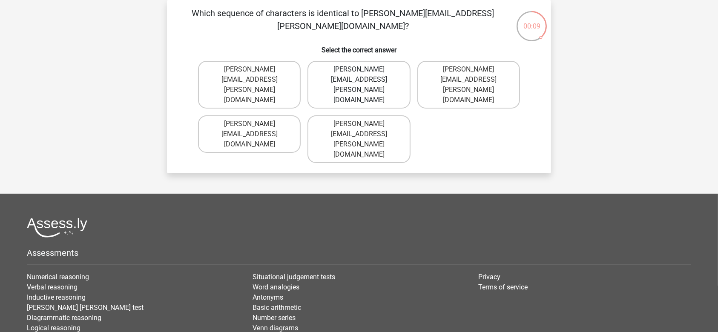
click at [355, 71] on label "Freddie+Knight@joymail.uk.co" at bounding box center [358, 85] width 103 height 48
click at [359, 71] on input "Freddie+Knight@joymail.uk.co" at bounding box center [362, 72] width 6 height 6
radio input "true"
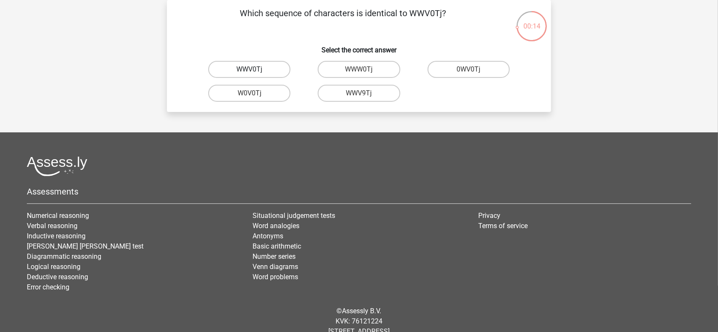
click at [279, 67] on label "WWV0Tj" at bounding box center [249, 69] width 82 height 17
click at [255, 69] on input "WWV0Tj" at bounding box center [252, 72] width 6 height 6
radio input "true"
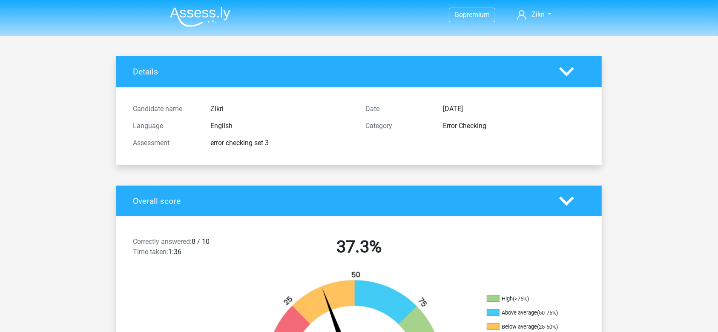
click at [207, 10] on img at bounding box center [200, 17] width 60 height 20
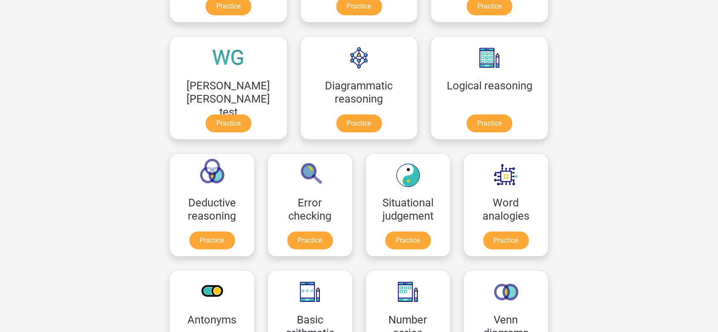
scroll to position [223, 0]
click at [334, 232] on link "Practice" at bounding box center [310, 241] width 48 height 19
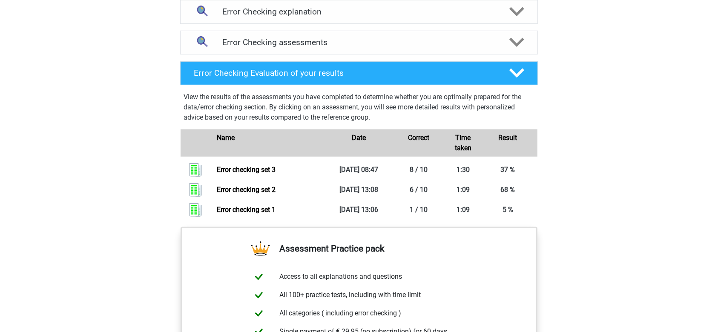
scroll to position [460, 0]
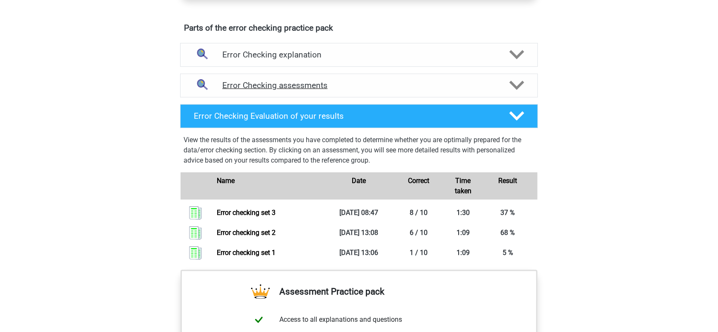
click at [524, 80] on div at bounding box center [516, 85] width 29 height 15
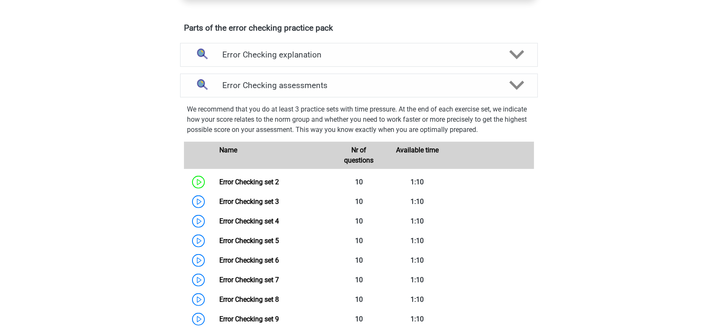
scroll to position [508, 0]
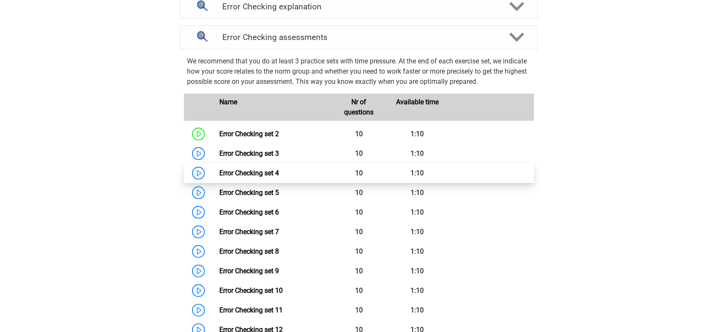
click at [279, 172] on link "Error Checking set 4" at bounding box center [249, 173] width 60 height 8
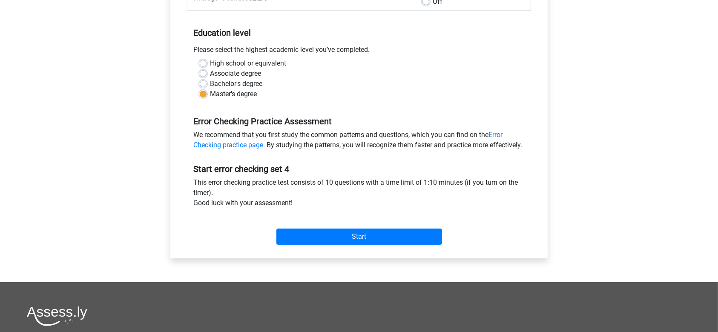
scroll to position [109, 0]
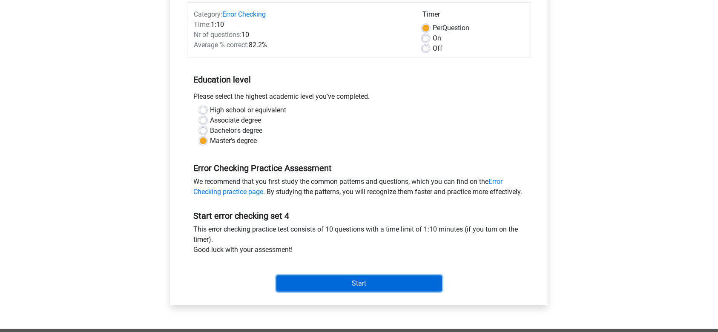
click at [357, 289] on input "Start" at bounding box center [359, 283] width 166 height 16
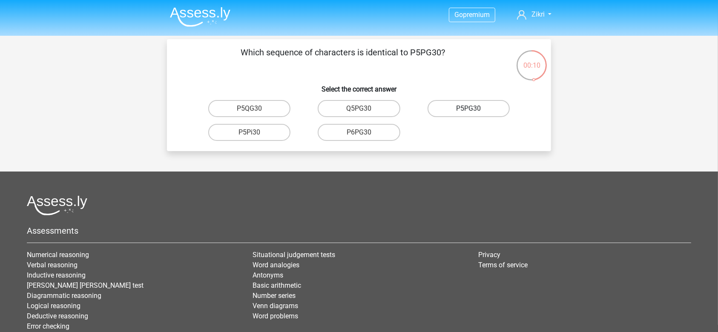
click at [454, 108] on label "P5PG30" at bounding box center [468, 108] width 82 height 17
click at [468, 109] on input "P5PG30" at bounding box center [471, 112] width 6 height 6
radio input "true"
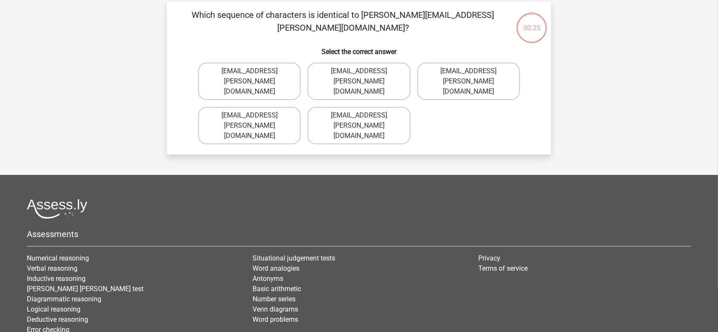
scroll to position [39, 0]
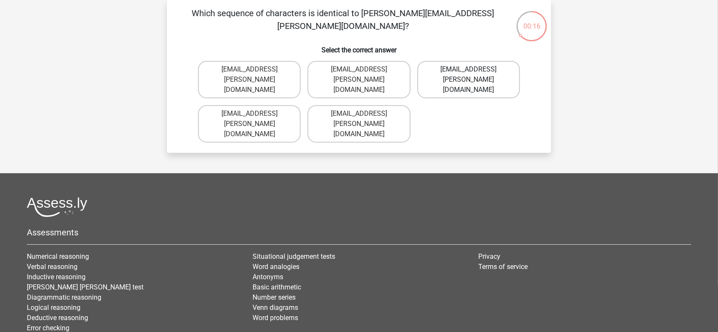
click at [458, 73] on label "[EMAIL_ADDRESS][PERSON_NAME][DOMAIN_NAME]" at bounding box center [468, 79] width 103 height 37
click at [468, 73] on input "[EMAIL_ADDRESS][PERSON_NAME][DOMAIN_NAME]" at bounding box center [471, 72] width 6 height 6
radio input "true"
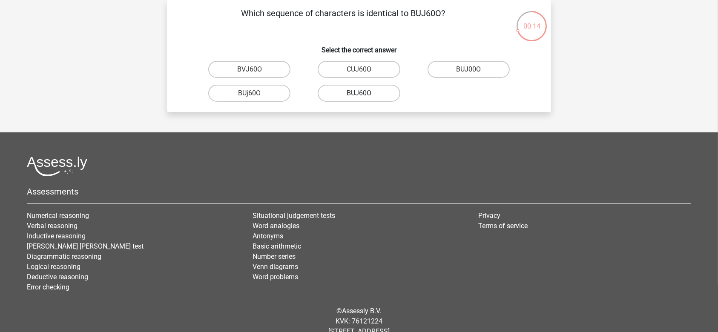
click at [379, 92] on label "BUJ60O" at bounding box center [358, 93] width 82 height 17
click at [364, 93] on input "BUJ60O" at bounding box center [362, 96] width 6 height 6
radio input "true"
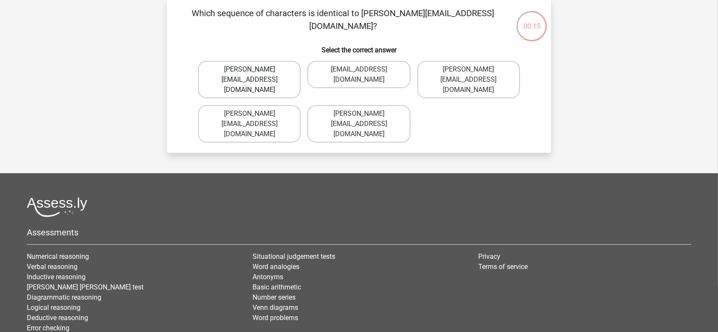
click at [279, 67] on label "[PERSON_NAME][EMAIL_ADDRESS][DOMAIN_NAME]" at bounding box center [249, 79] width 103 height 37
click at [255, 69] on input "Sophia.Vandenbilt@joymail.uk.com" at bounding box center [252, 72] width 6 height 6
radio input "true"
click at [375, 105] on label "Oscar+Adams@hotmail.br" at bounding box center [358, 123] width 103 height 37
click at [364, 114] on input "Oscar+Adams@hotmail.br" at bounding box center [362, 117] width 6 height 6
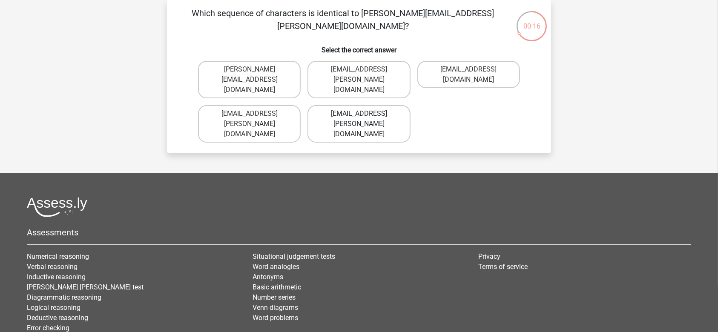
radio input "true"
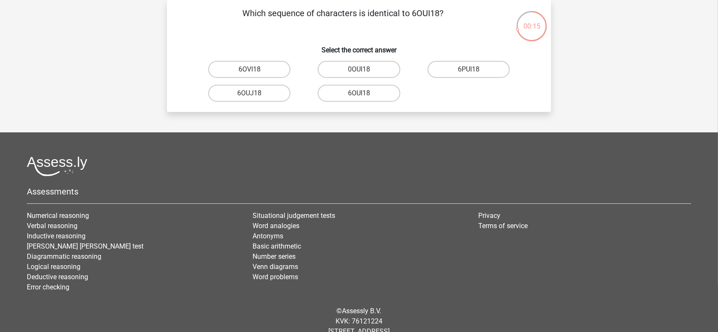
click at [364, 96] on input "6OUI18" at bounding box center [362, 96] width 6 height 6
radio input "true"
click at [381, 69] on label "15030T" at bounding box center [358, 69] width 82 height 17
click at [364, 69] on input "15030T" at bounding box center [362, 72] width 6 height 6
radio input "true"
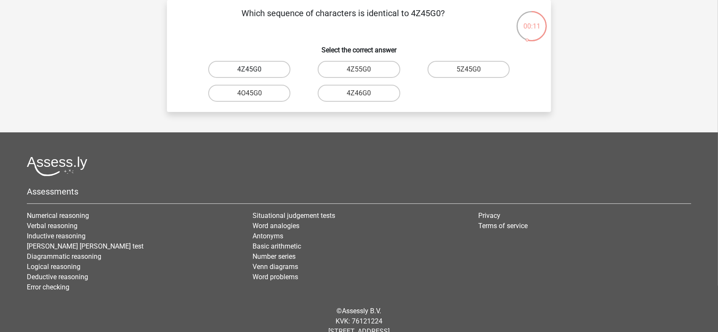
click at [289, 65] on label "4Z45G0" at bounding box center [249, 69] width 82 height 17
click at [255, 69] on input "4Z45G0" at bounding box center [252, 72] width 6 height 6
radio input "true"
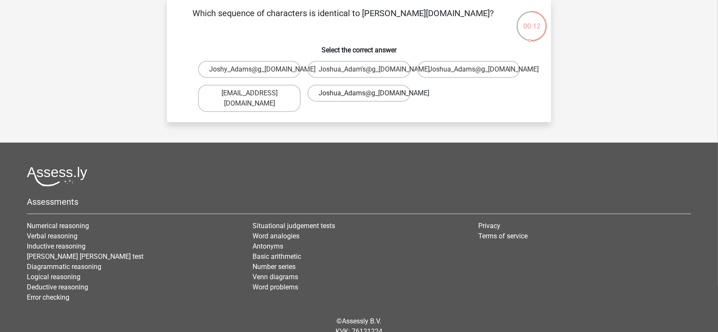
click at [401, 96] on label "Joshua_Adams@g_mail.co.uk" at bounding box center [358, 93] width 103 height 17
click at [364, 96] on input "Joshua_Adams@g_mail.co.uk" at bounding box center [362, 96] width 6 height 6
radio input "true"
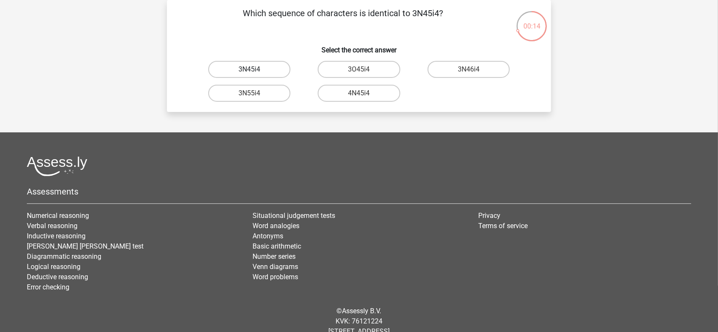
click at [267, 67] on label "3N45i4" at bounding box center [249, 69] width 82 height 17
click at [255, 69] on input "3N45i4" at bounding box center [252, 72] width 6 height 6
radio input "true"
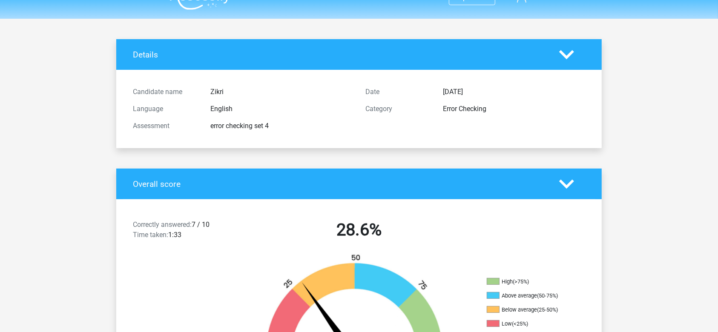
scroll to position [17, 0]
